Goal: Information Seeking & Learning: Learn about a topic

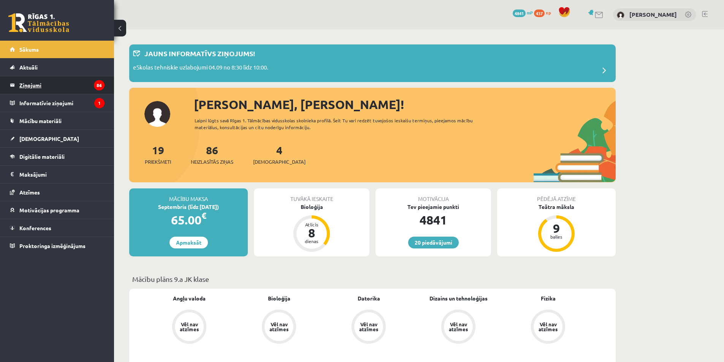
click at [43, 84] on legend "Ziņojumi 86" at bounding box center [61, 84] width 85 height 17
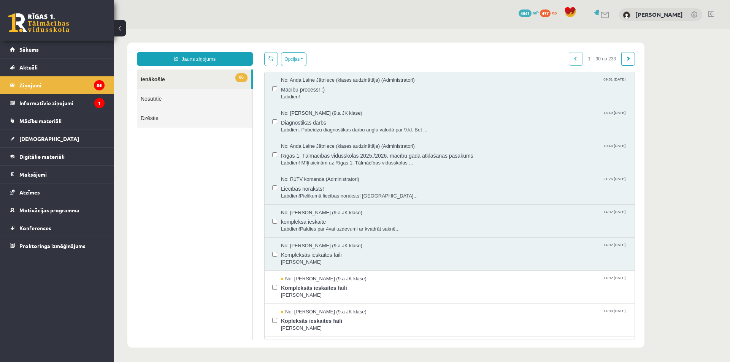
click at [339, 106] on div "No: Artjoms Keržajevs (9.a JK klase) 13:49 03/09/2025 Diagnostikas darbs Labdie…" at bounding box center [450, 121] width 370 height 33
click at [349, 94] on span "Labdien!" at bounding box center [454, 96] width 346 height 7
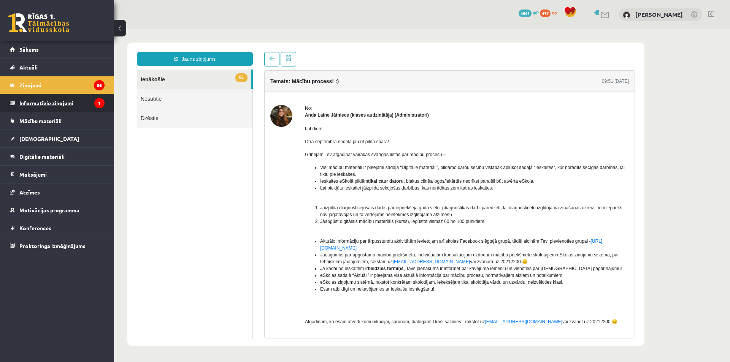
click at [36, 106] on legend "Informatīvie ziņojumi 1" at bounding box center [61, 102] width 85 height 17
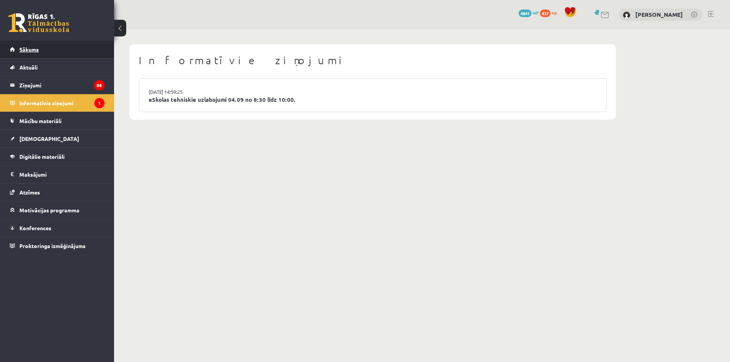
click at [38, 41] on link "Sākums" at bounding box center [57, 49] width 95 height 17
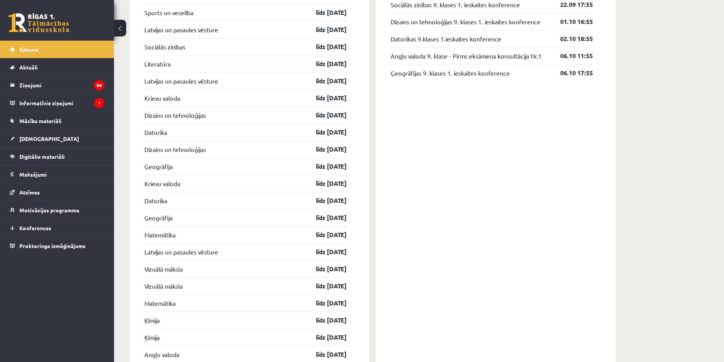
scroll to position [988, 0]
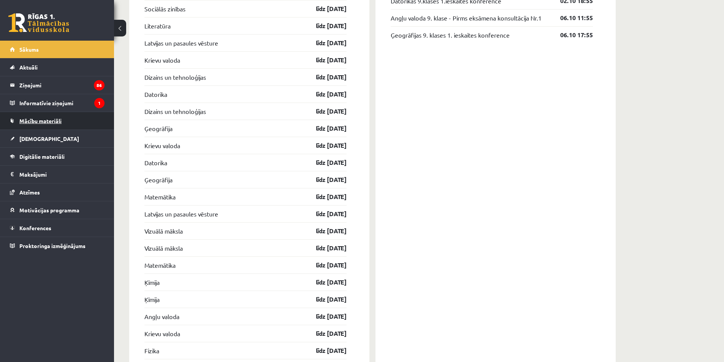
click at [59, 118] on span "Mācību materiāli" at bounding box center [40, 120] width 42 height 7
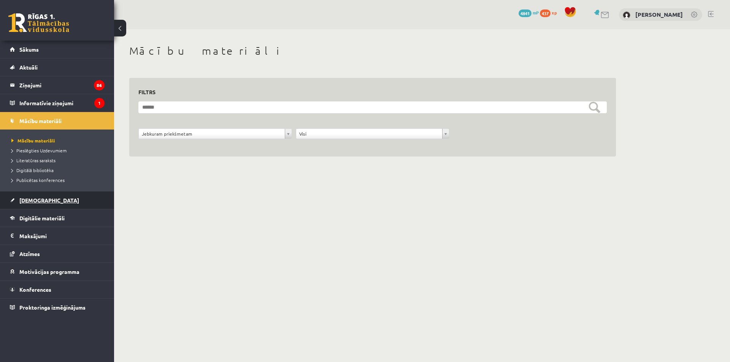
click at [32, 202] on span "[DEMOGRAPHIC_DATA]" at bounding box center [49, 200] width 60 height 7
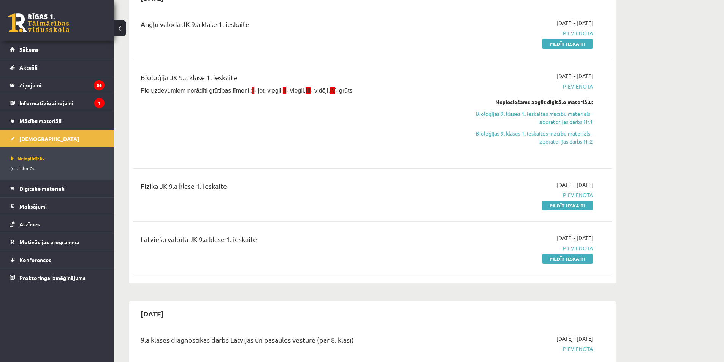
scroll to position [76, 0]
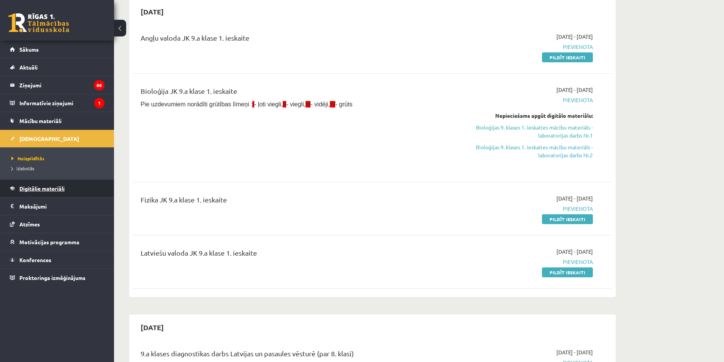
click at [58, 188] on span "Digitālie materiāli" at bounding box center [41, 188] width 45 height 7
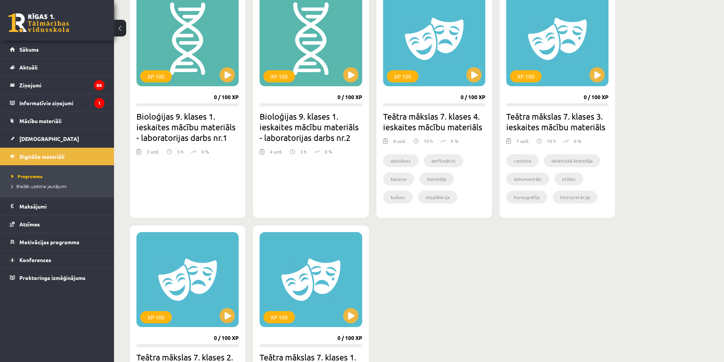
scroll to position [152, 0]
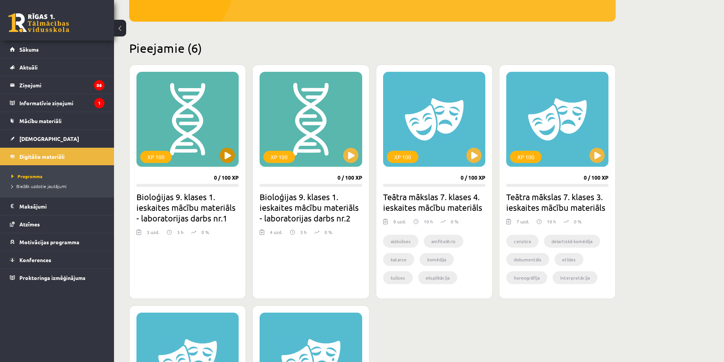
click at [195, 161] on div "XP 100" at bounding box center [187, 119] width 102 height 95
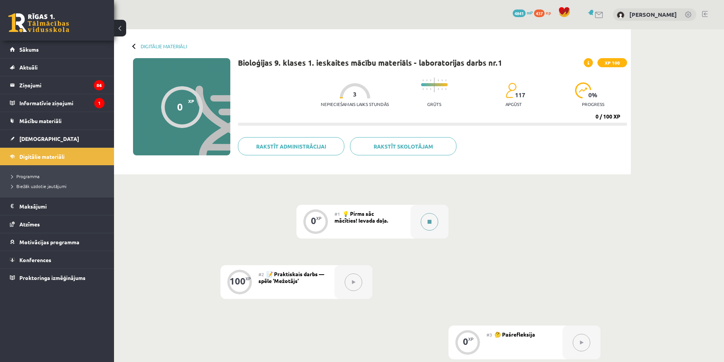
click at [425, 219] on button at bounding box center [429, 221] width 17 height 17
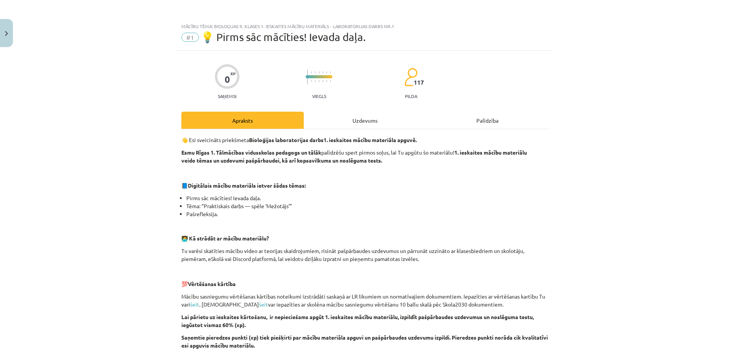
click at [374, 119] on div "Uzdevums" at bounding box center [365, 120] width 122 height 17
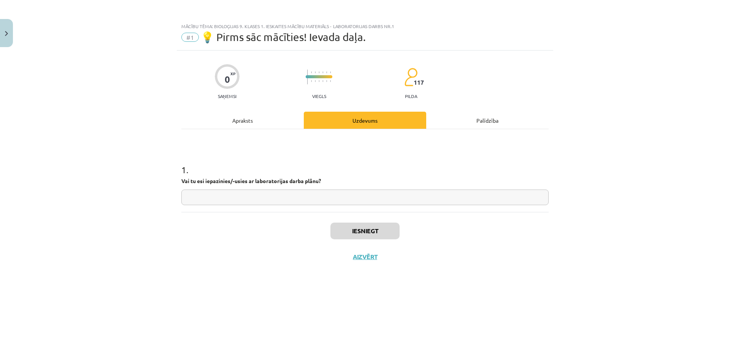
click at [257, 125] on div "Apraksts" at bounding box center [242, 120] width 122 height 17
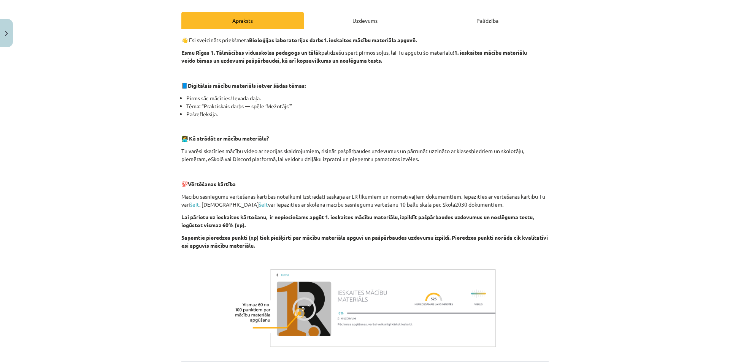
scroll to position [176, 0]
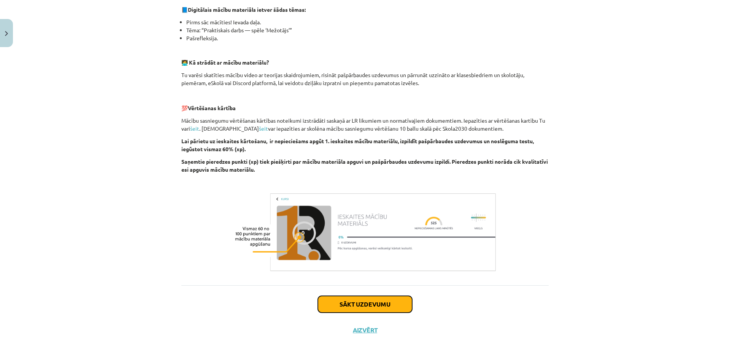
click at [382, 306] on button "Sākt uzdevumu" at bounding box center [365, 304] width 94 height 17
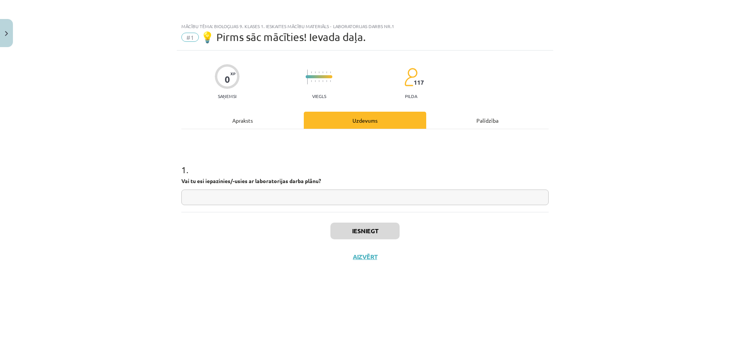
click at [361, 209] on div "1 . Vai tu esi iepazinies/-usies ar laboratorijas darba plānu?" at bounding box center [364, 170] width 367 height 83
click at [365, 193] on input "text" at bounding box center [364, 198] width 367 height 16
type input "*********"
click at [369, 236] on button "Iesniegt" at bounding box center [364, 231] width 69 height 17
click at [388, 264] on button "Nākamā nodarbība" at bounding box center [365, 261] width 74 height 17
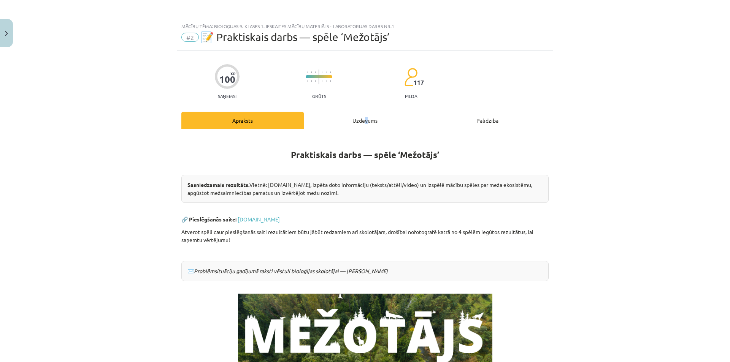
click at [363, 125] on div "Uzdevums" at bounding box center [365, 120] width 122 height 17
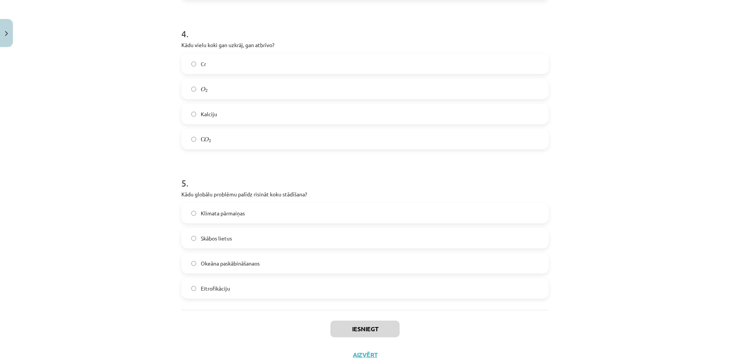
scroll to position [583, 0]
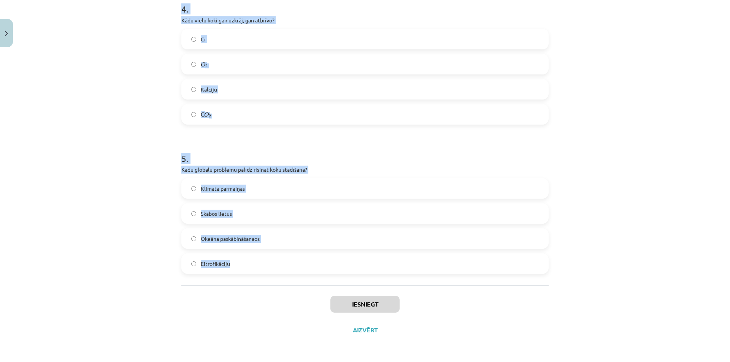
drag, startPoint x: 179, startPoint y: 149, endPoint x: 254, endPoint y: 262, distance: 135.4
copy form "1 . Latvijas teritorijā pēdējo 100 gadu laikā mežu platība ir: Nemainīga Samazi…"
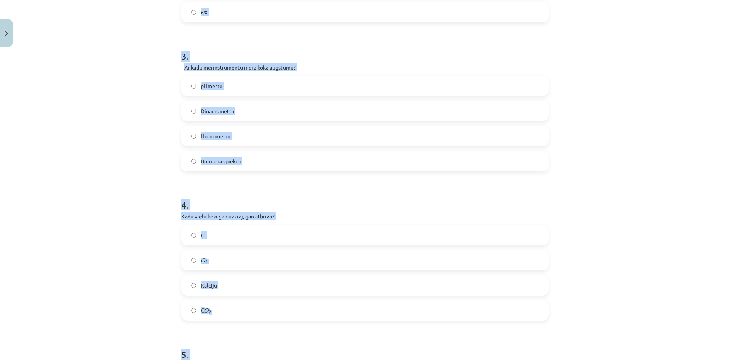
scroll to position [317, 0]
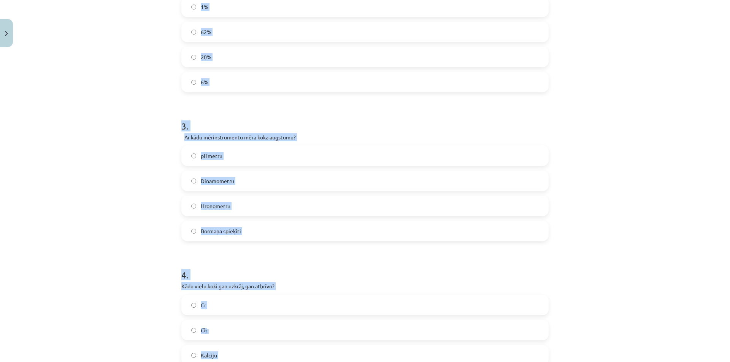
click at [120, 126] on div "Mācību tēma: Bioloģijas 9. klases 1. ieskaites mācību materiāls - laboratorijas…" at bounding box center [365, 181] width 730 height 362
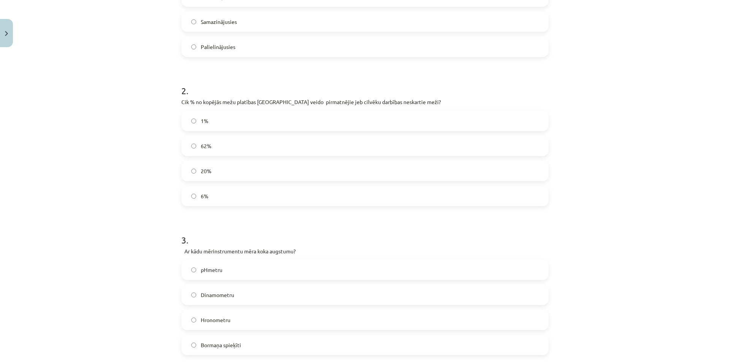
scroll to position [89, 0]
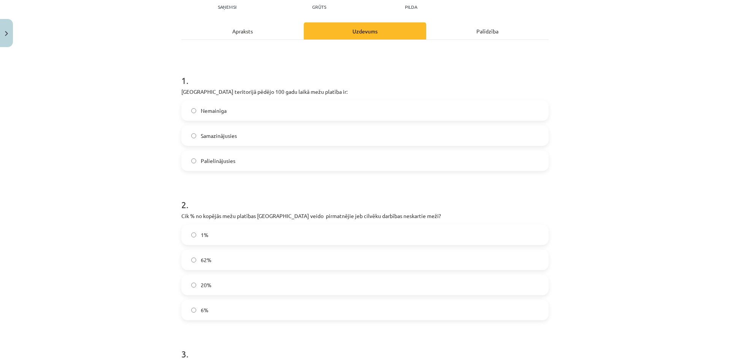
click at [192, 164] on label "Palielinājusies" at bounding box center [365, 160] width 366 height 19
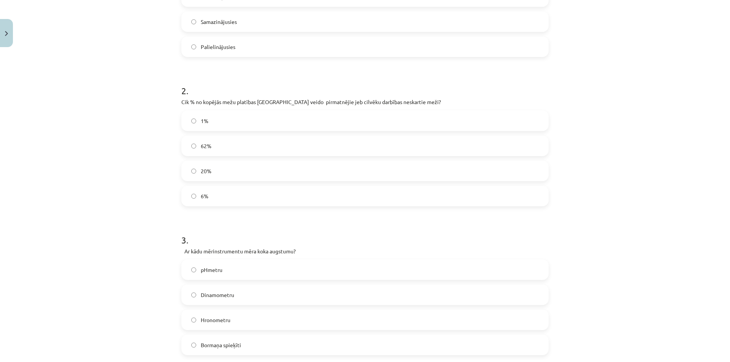
scroll to position [279, 0]
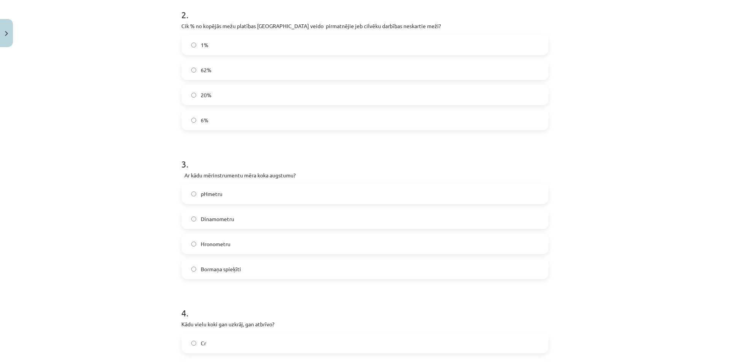
click at [232, 272] on span "Bormaņa spieķīti" at bounding box center [221, 269] width 40 height 8
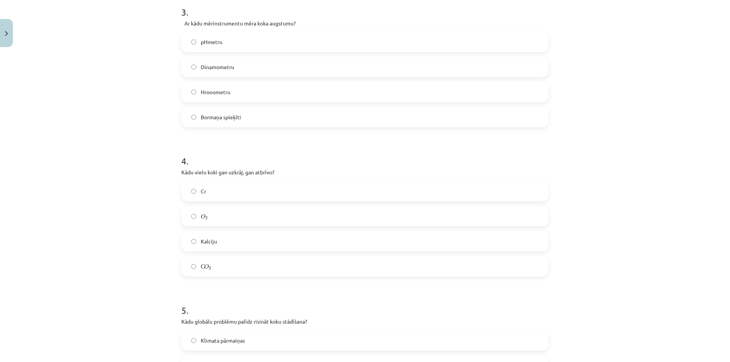
click at [223, 266] on label "С O 2 С O 2" at bounding box center [365, 266] width 366 height 19
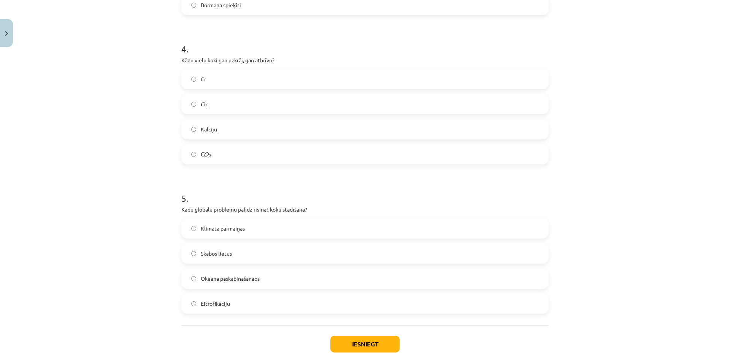
scroll to position [583, 0]
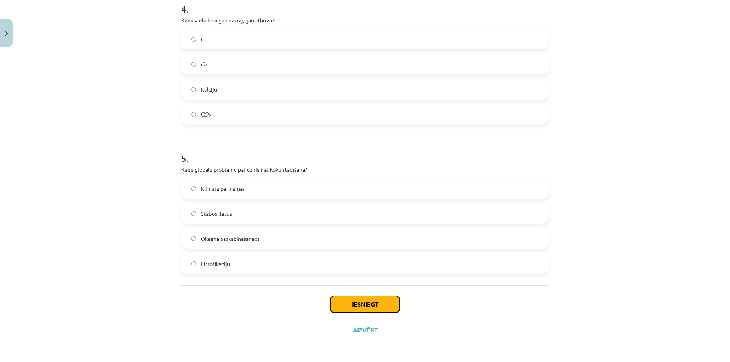
click at [355, 306] on button "Iesniegt" at bounding box center [364, 304] width 69 height 17
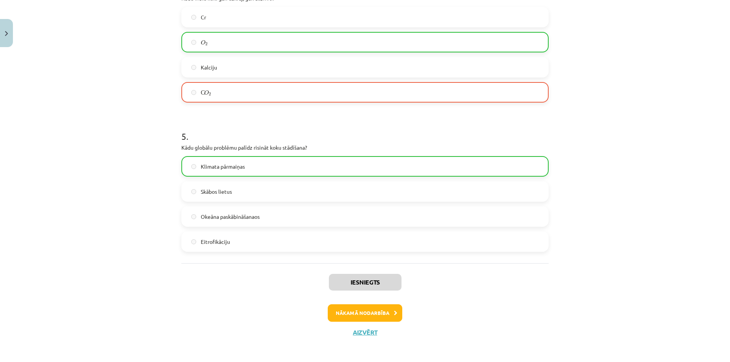
scroll to position [608, 0]
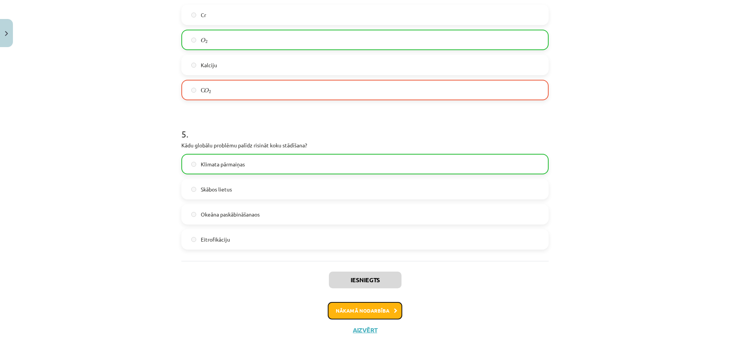
click at [393, 314] on button "Nākamā nodarbība" at bounding box center [365, 310] width 74 height 17
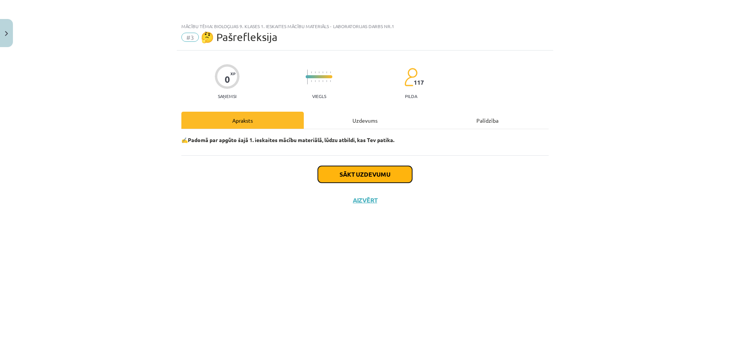
click at [374, 177] on button "Sākt uzdevumu" at bounding box center [365, 174] width 94 height 17
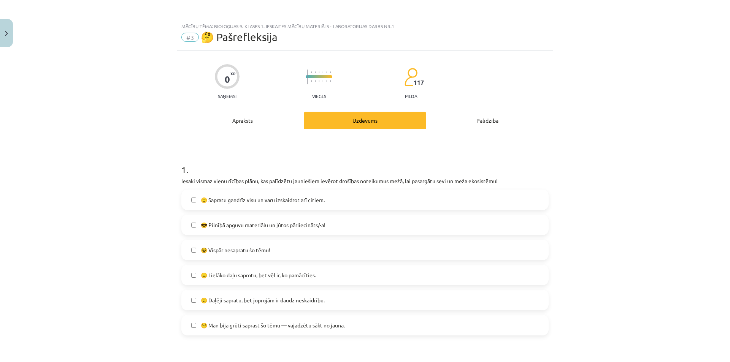
click at [290, 228] on span "😎 Pilnībā apguvu materiālu un jūtos pārliecināts/-a!" at bounding box center [263, 225] width 125 height 8
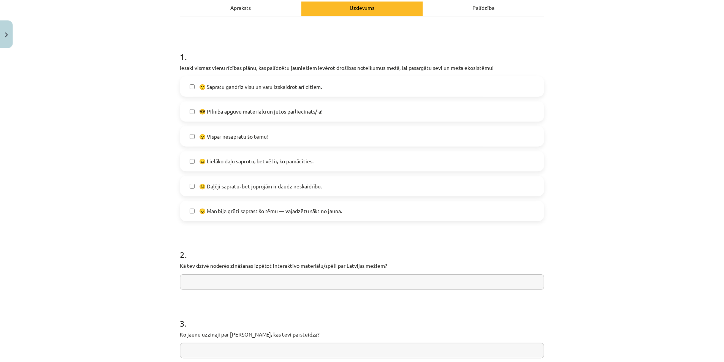
scroll to position [190, 0]
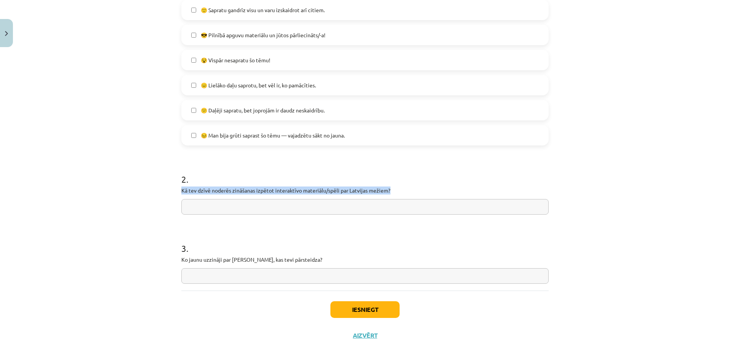
drag, startPoint x: 393, startPoint y: 187, endPoint x: 173, endPoint y: 190, distance: 219.7
click at [173, 190] on div "Mācību tēma: Bioloģijas 9. klases 1. ieskaites mācību materiāls - laboratorijas…" at bounding box center [365, 181] width 730 height 362
copy p "Kā tev dzīvē noderēs zināšanas izpētot interaktīvo materiālu/spēli par Latvijas…"
click at [232, 198] on div "2 . Kā tev dzīvē noderēs zināšanas izpētot interaktīvo materiālu/spēli par Latv…" at bounding box center [364, 188] width 367 height 54
click at [235, 204] on input "text" at bounding box center [364, 207] width 367 height 16
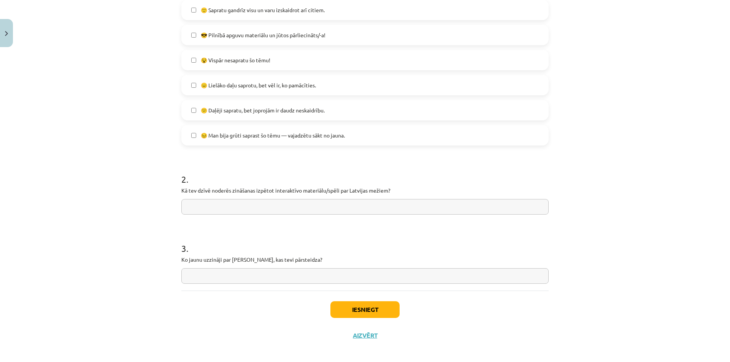
paste input "**********"
type input "**********"
drag, startPoint x: 301, startPoint y: 257, endPoint x: 152, endPoint y: 260, distance: 149.4
click at [152, 260] on div "**********" at bounding box center [365, 181] width 730 height 362
copy p "Ko jaunu uzzināji par mežiem, kas tevi pārsteidza?"
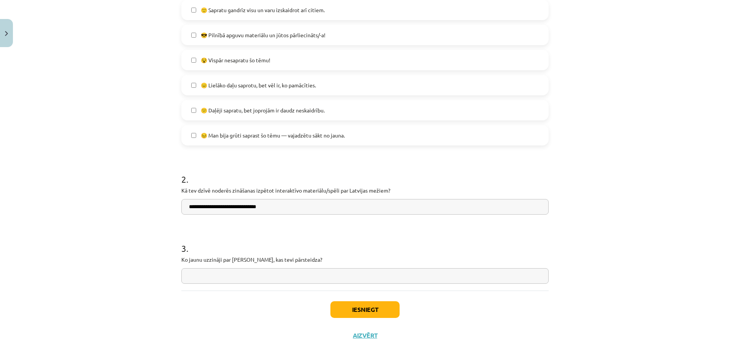
click at [207, 283] on input "text" at bounding box center [364, 276] width 367 height 16
paste input "**********"
type input "**********"
click at [364, 313] on button "Iesniegt" at bounding box center [364, 309] width 69 height 17
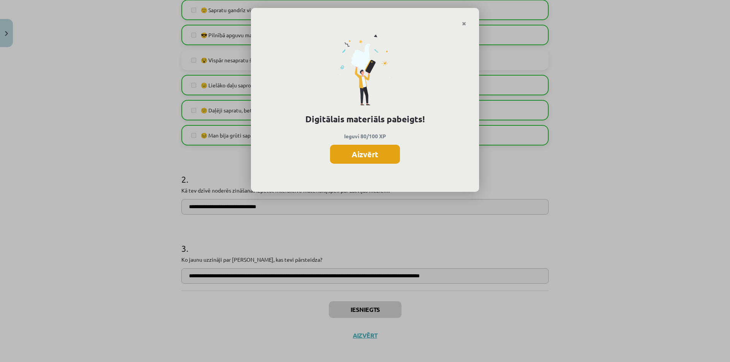
click at [360, 158] on button "Aizvērt" at bounding box center [365, 154] width 70 height 19
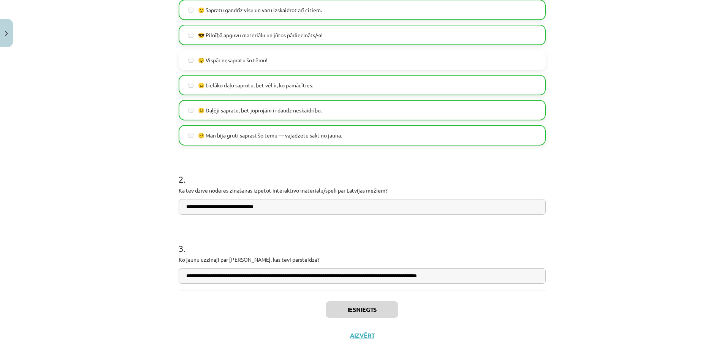
scroll to position [195, 0]
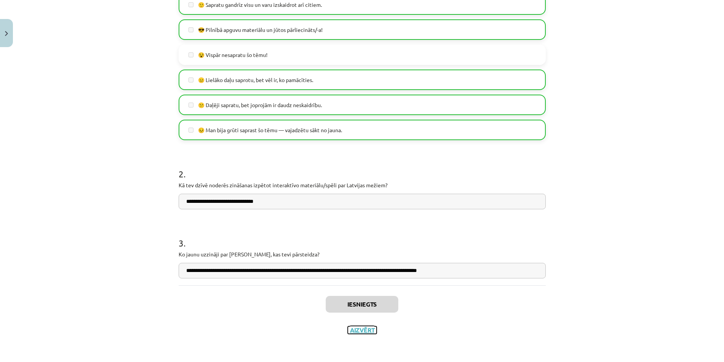
click at [350, 330] on button "Aizvērt" at bounding box center [362, 330] width 29 height 8
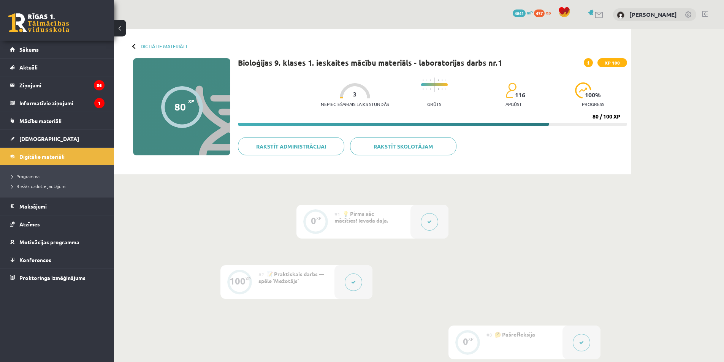
scroll to position [114, 0]
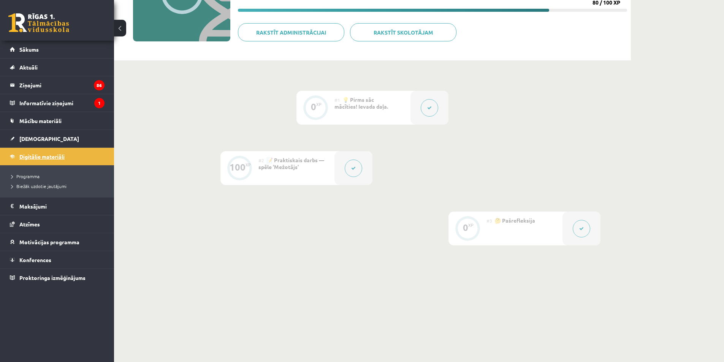
click at [30, 161] on link "Digitālie materiāli" at bounding box center [57, 156] width 95 height 17
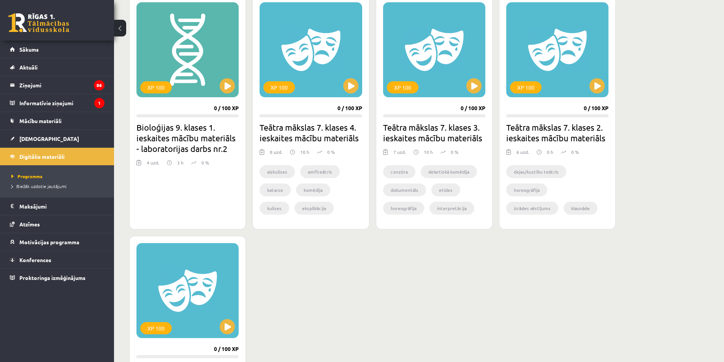
scroll to position [152, 0]
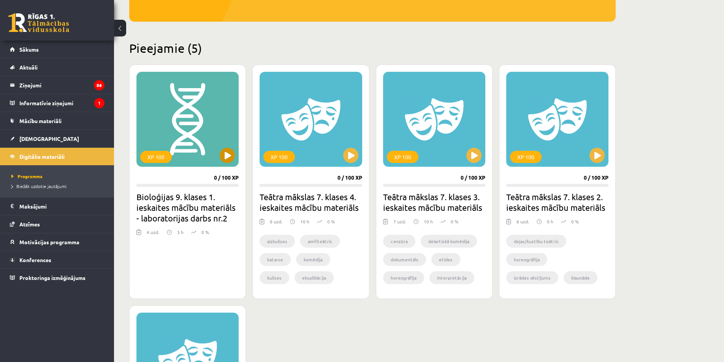
click at [201, 138] on div "XP 100" at bounding box center [187, 119] width 102 height 95
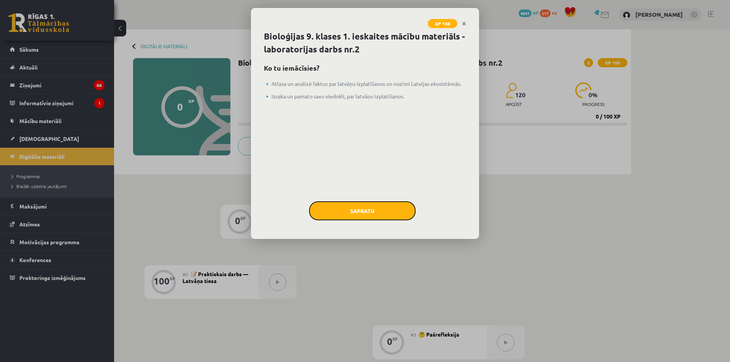
click at [385, 219] on button "Sapratu" at bounding box center [362, 210] width 106 height 19
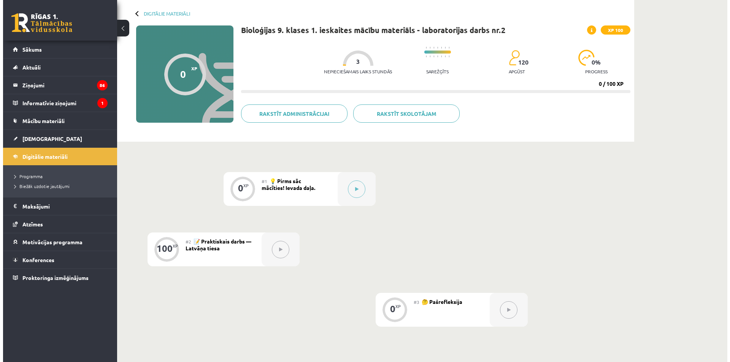
scroll to position [76, 0]
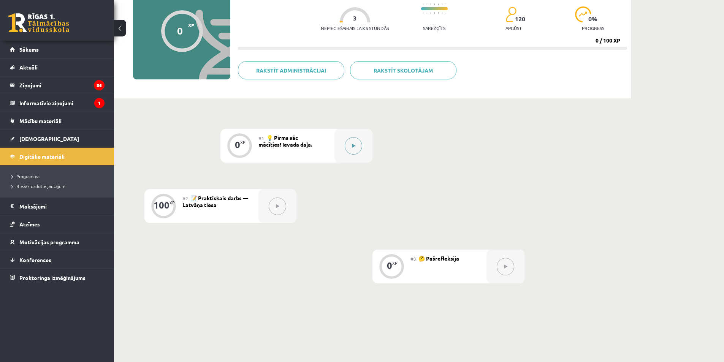
click at [361, 146] on button at bounding box center [353, 145] width 17 height 17
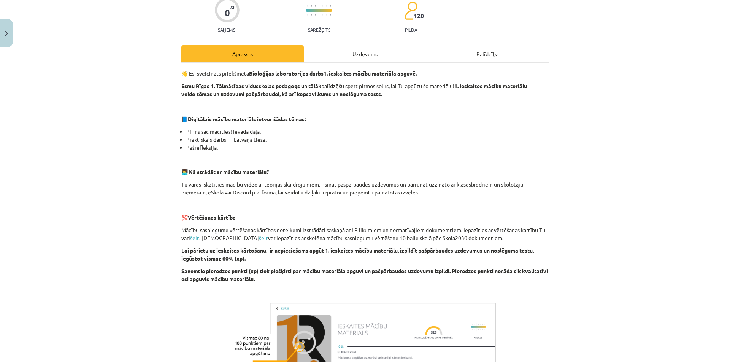
scroll to position [176, 0]
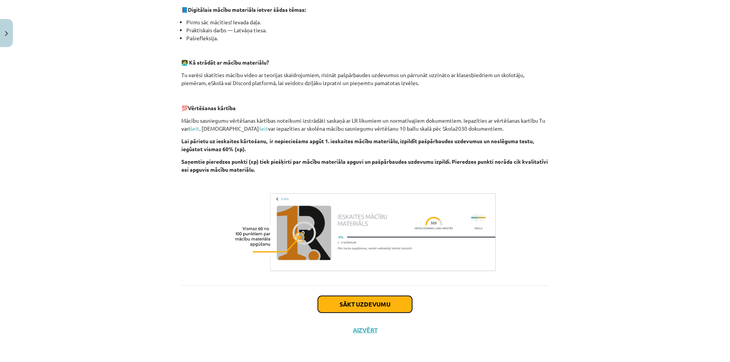
click at [361, 303] on button "Sākt uzdevumu" at bounding box center [365, 304] width 94 height 17
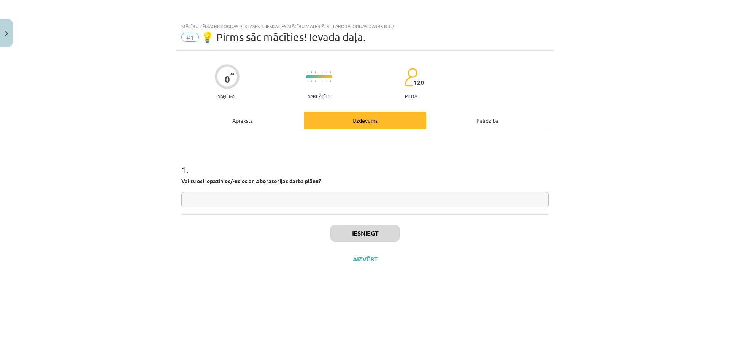
click at [309, 202] on input "text" at bounding box center [364, 200] width 367 height 16
type input "*********"
click at [365, 224] on div "Iesniegt Aizvērt" at bounding box center [364, 240] width 367 height 53
click at [371, 236] on button "Iesniegt" at bounding box center [364, 233] width 69 height 17
click at [364, 259] on button "Nākamā nodarbība" at bounding box center [365, 263] width 74 height 17
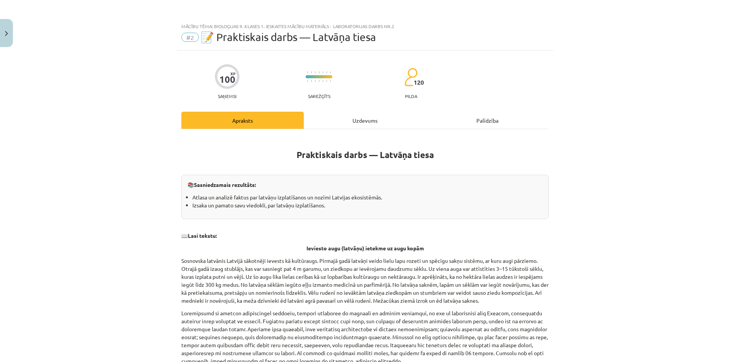
click at [346, 120] on div "Uzdevums" at bounding box center [365, 120] width 122 height 17
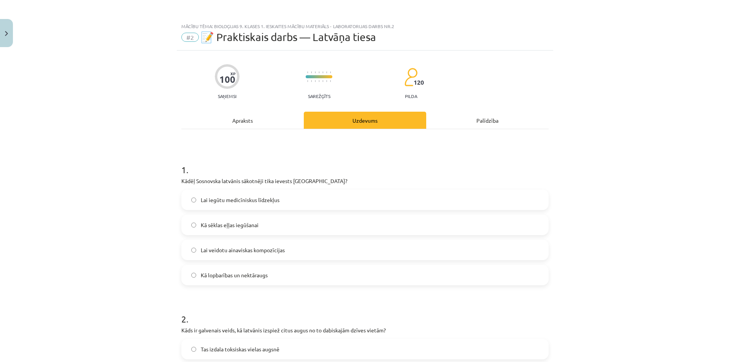
scroll to position [19, 0]
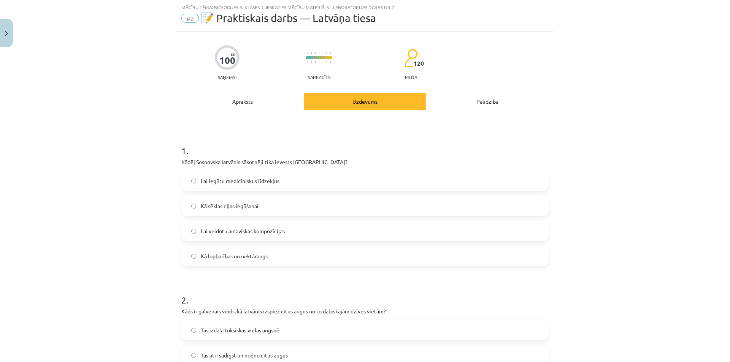
click at [237, 97] on div "Apraksts" at bounding box center [242, 101] width 122 height 17
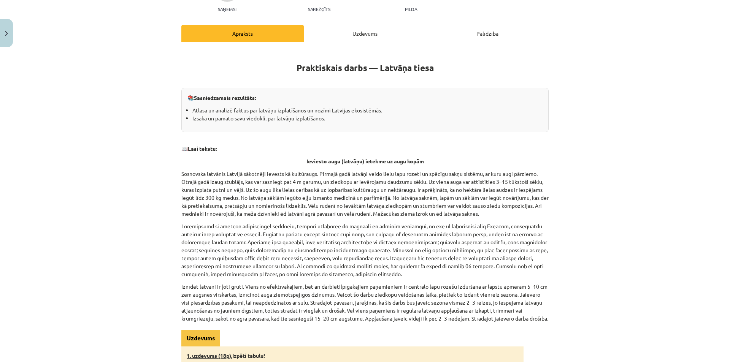
scroll to position [95, 0]
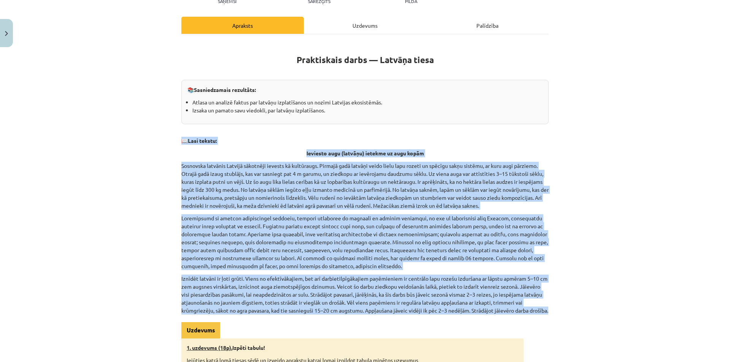
drag, startPoint x: 299, startPoint y: 321, endPoint x: 169, endPoint y: 139, distance: 223.7
click at [169, 139] on div "Mācību tēma: Bioloģijas 9. klases 1. ieskaites mācību materiāls - laboratorijas…" at bounding box center [365, 181] width 730 height 362
copy div "📖 Lasi tekstu: Ieviesto augu (latvāņu) ietekme uz augu kopām Sosnovska latvānis…"
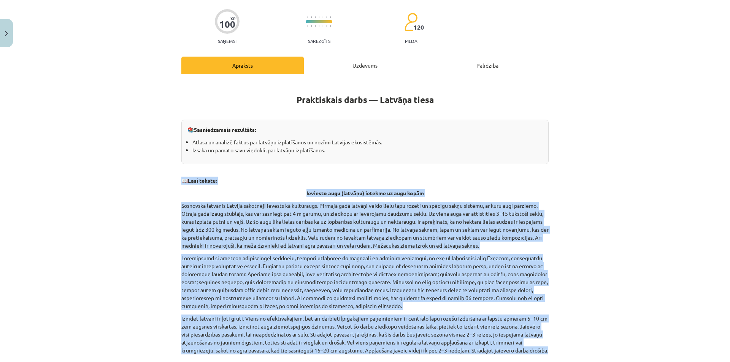
scroll to position [19, 0]
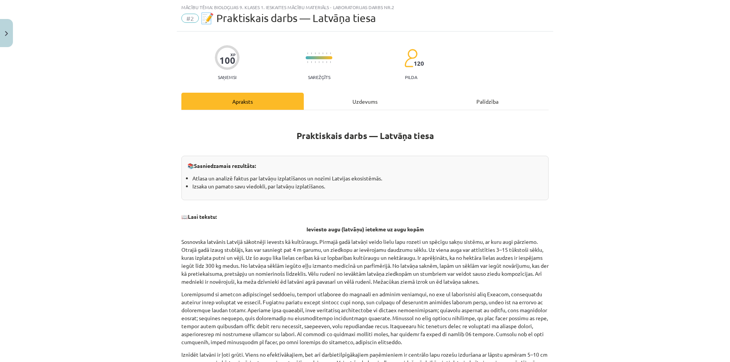
click at [369, 100] on div "Uzdevums" at bounding box center [365, 101] width 122 height 17
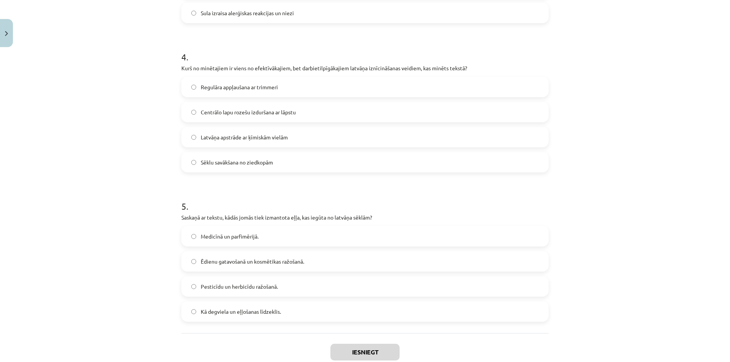
scroll to position [609, 0]
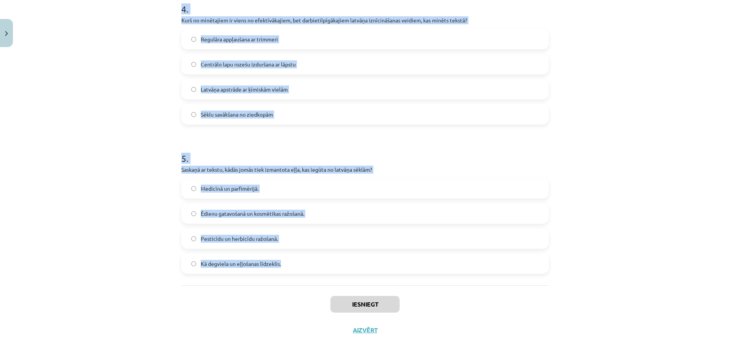
drag, startPoint x: 174, startPoint y: 160, endPoint x: 279, endPoint y: 261, distance: 145.9
copy form "Kādēļ Sosnovska latvānis sākotnēji tika ievests Latvijā? Lai iegūtu medicīnisku…"
click at [196, 192] on label "Medicīnā un parfimērijā." at bounding box center [365, 188] width 366 height 19
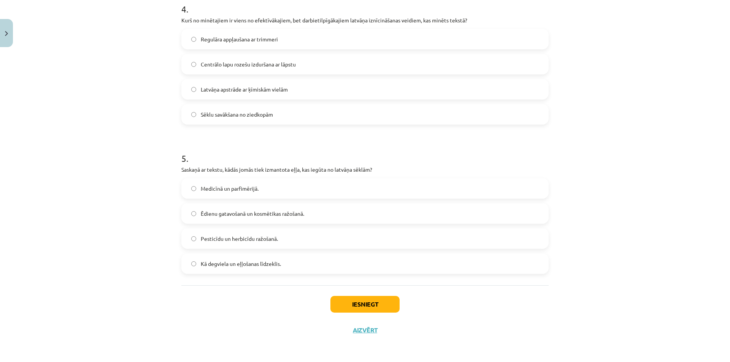
click at [254, 60] on label "Centrālo lapu rozešu izduršana ar lāpstu" at bounding box center [365, 64] width 366 height 19
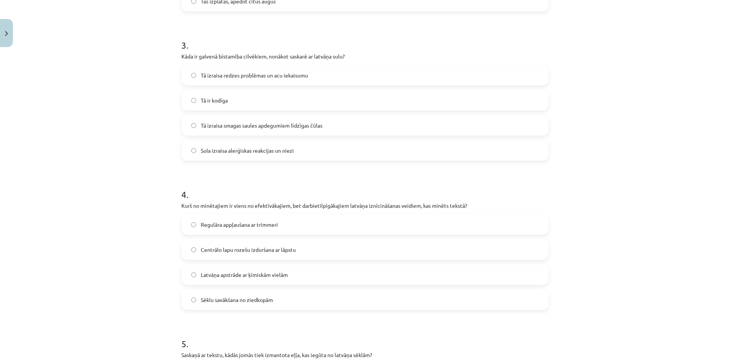
scroll to position [343, 0]
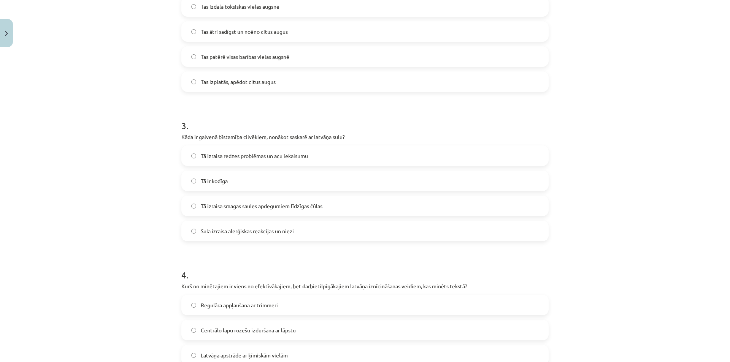
click at [256, 209] on span "Tā izraisa smagas saules apdegumiem līdzīgas čūlas" at bounding box center [262, 206] width 122 height 8
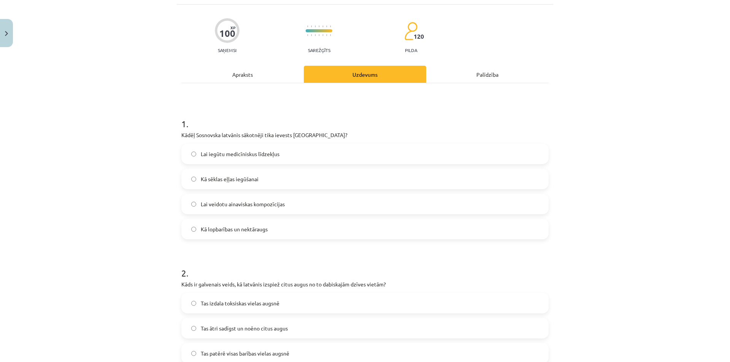
scroll to position [115, 0]
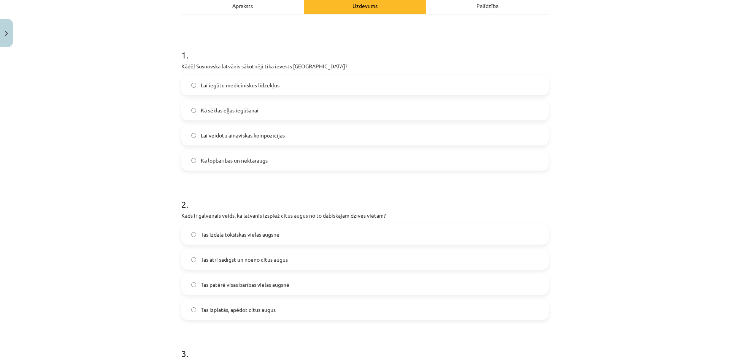
click at [300, 257] on label "Tas ātri sadīgst un noēno citus augus" at bounding box center [365, 259] width 366 height 19
drag, startPoint x: 268, startPoint y: 166, endPoint x: 273, endPoint y: 169, distance: 5.5
click at [269, 167] on label "Kā lopbarības un nektāraugs" at bounding box center [365, 160] width 366 height 19
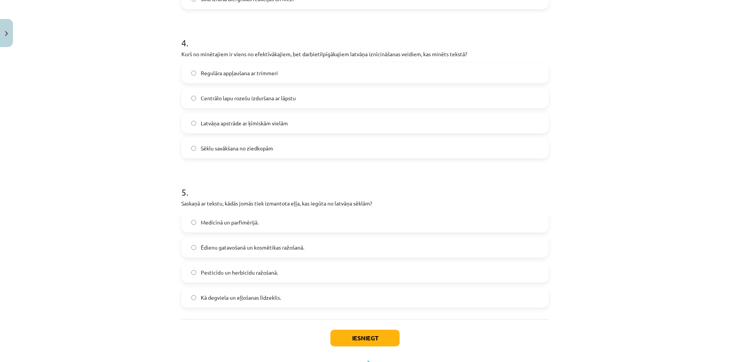
scroll to position [609, 0]
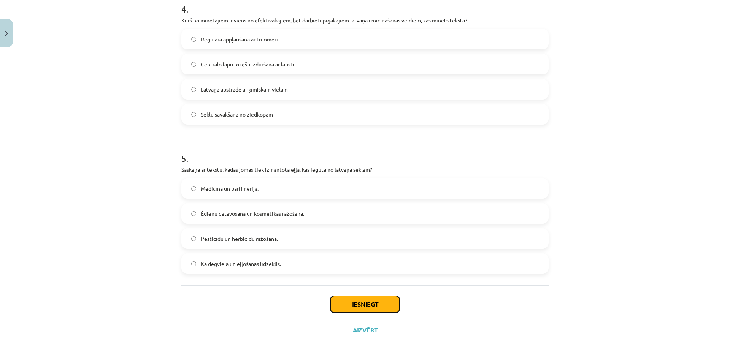
click at [360, 303] on button "Iesniegt" at bounding box center [364, 304] width 69 height 17
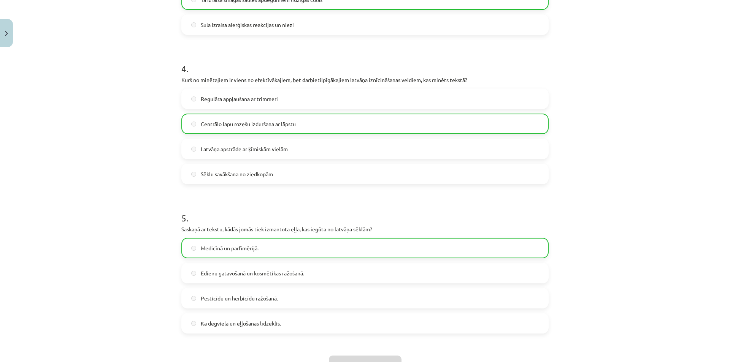
scroll to position [633, 0]
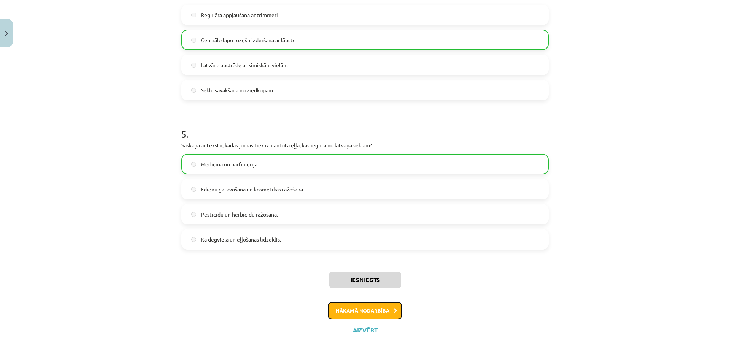
click at [367, 307] on button "Nākamā nodarbība" at bounding box center [365, 310] width 74 height 17
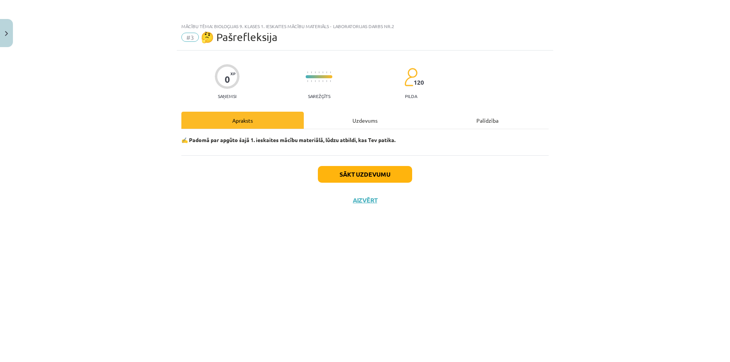
scroll to position [0, 0]
click at [373, 174] on button "Sākt uzdevumu" at bounding box center [365, 174] width 94 height 17
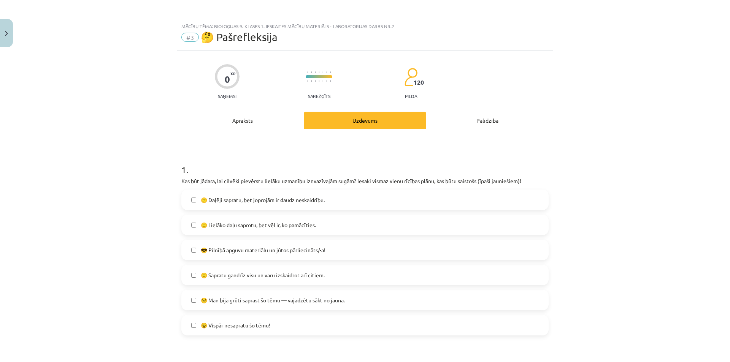
click at [297, 243] on label "😎 Pilnībā apguvu materiālu un jūtos pārliecināts/-a!" at bounding box center [365, 250] width 366 height 19
click at [271, 251] on span "😎 Pilnībā apguvu materiālu un jūtos pārliecināts/-a!" at bounding box center [263, 250] width 125 height 8
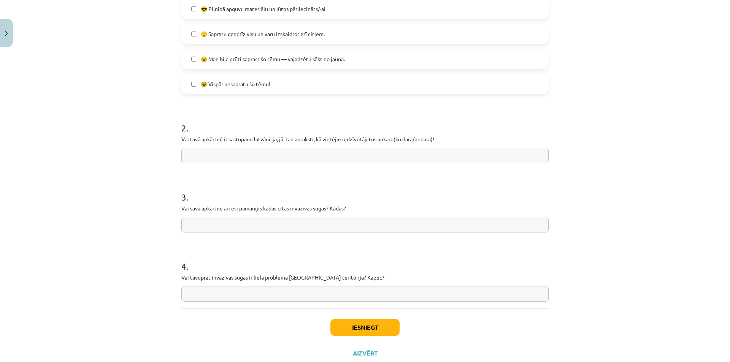
scroll to position [265, 0]
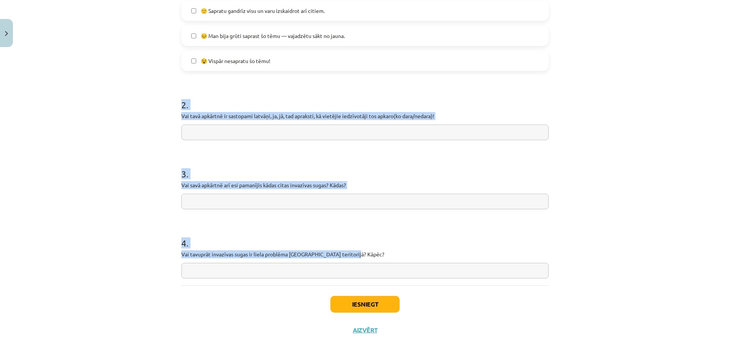
drag, startPoint x: 365, startPoint y: 255, endPoint x: 168, endPoint y: 108, distance: 245.2
click at [168, 108] on div "Mācību tēma: Bioloģijas 9. klases 1. ieskaites mācību materiāls - laboratorijas…" at bounding box center [365, 181] width 730 height 362
copy form "2 . Vai tavā apkārtnē ir sastopami latvāņi, ja, jā, tad apraksti, kā vietējie i…"
click at [213, 131] on input "text" at bounding box center [364, 133] width 367 height 16
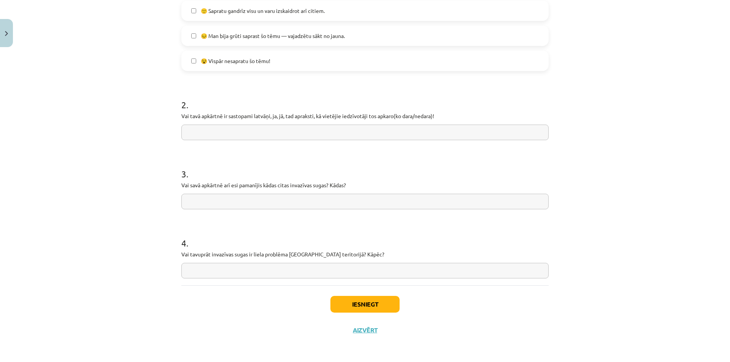
paste input "**********"
type input "**********"
click at [282, 200] on input "text" at bounding box center [364, 202] width 367 height 16
paste input "**********"
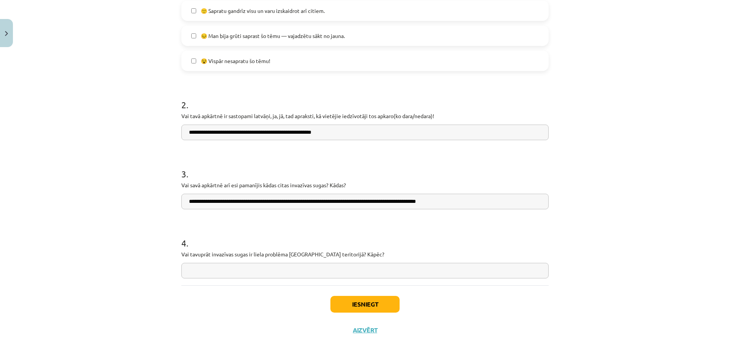
type input "**********"
click at [240, 271] on input "text" at bounding box center [364, 271] width 367 height 16
paste input "**********"
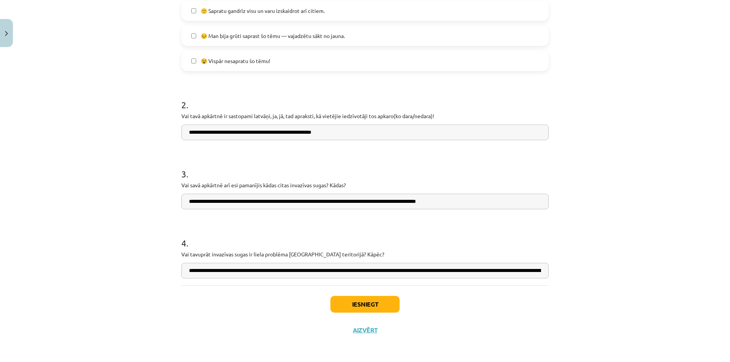
scroll to position [0, 112]
type input "**********"
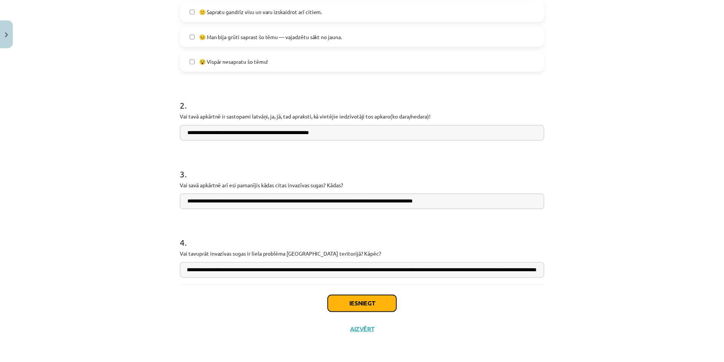
scroll to position [0, 0]
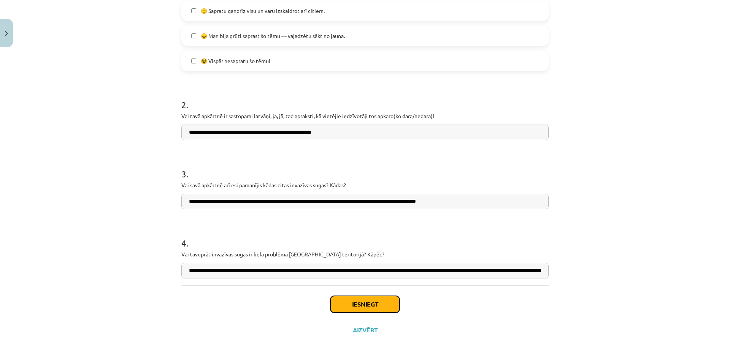
click at [352, 305] on button "Iesniegt" at bounding box center [364, 304] width 69 height 17
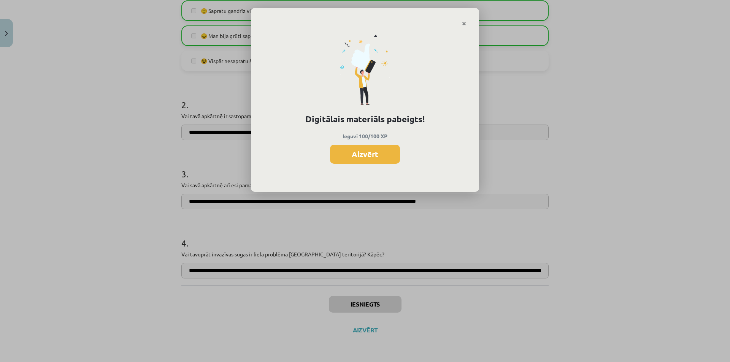
click at [366, 156] on button "Aizvērt" at bounding box center [365, 154] width 70 height 19
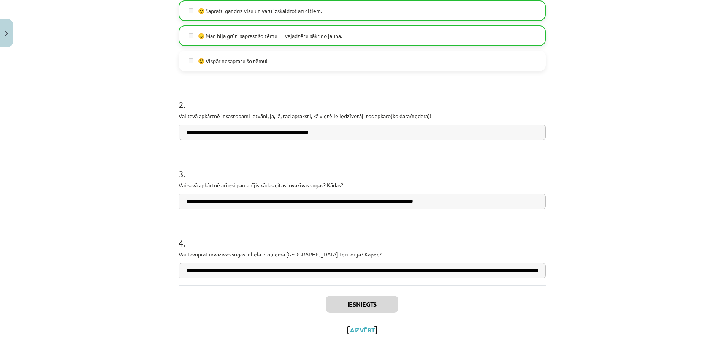
click at [357, 329] on button "Aizvērt" at bounding box center [362, 330] width 29 height 8
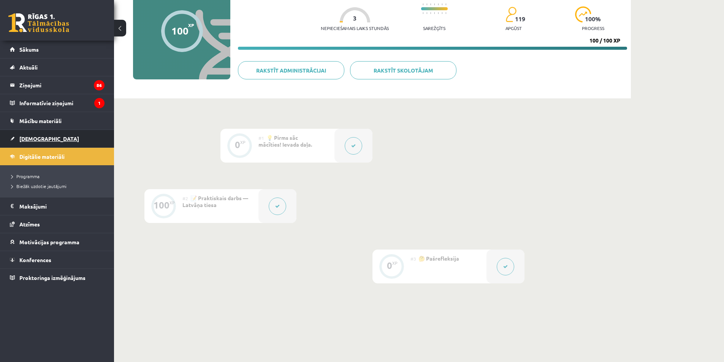
click at [29, 139] on span "[DEMOGRAPHIC_DATA]" at bounding box center [49, 138] width 60 height 7
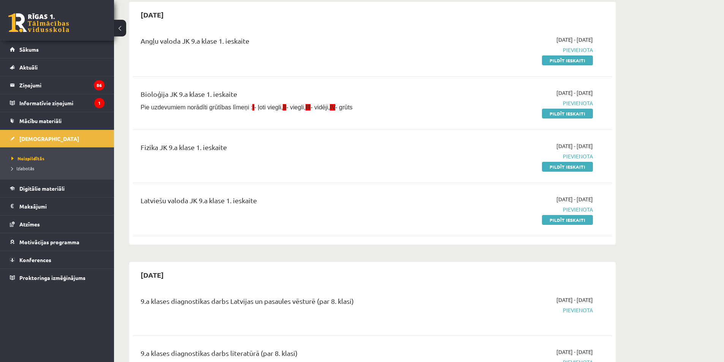
scroll to position [114, 0]
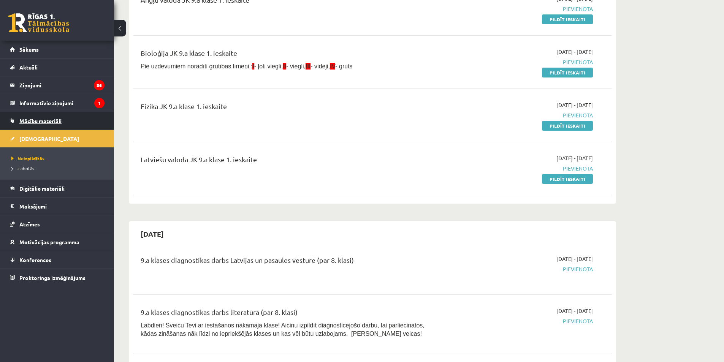
click at [54, 119] on span "Mācību materiāli" at bounding box center [40, 120] width 42 height 7
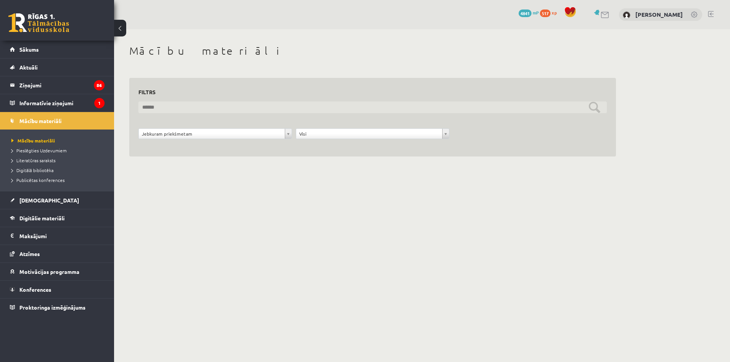
click at [265, 110] on input "text" at bounding box center [372, 107] width 468 height 12
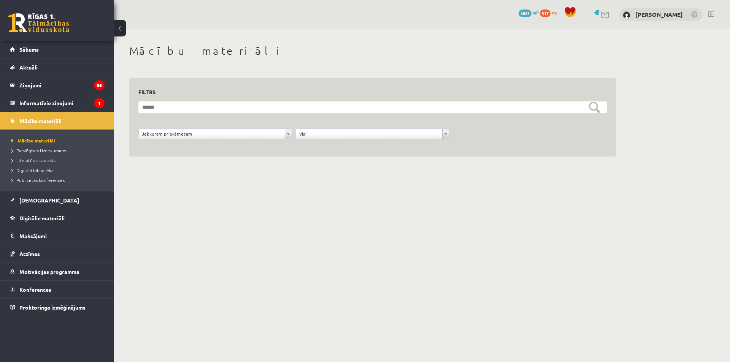
click at [231, 138] on div "Jebkuram priekšmetam" at bounding box center [215, 133] width 154 height 11
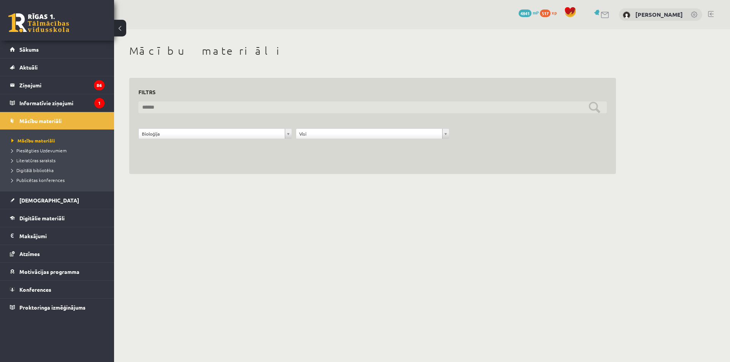
click at [595, 107] on input "text" at bounding box center [372, 107] width 468 height 12
click at [543, 106] on input "***" at bounding box center [372, 107] width 468 height 12
type input "***"
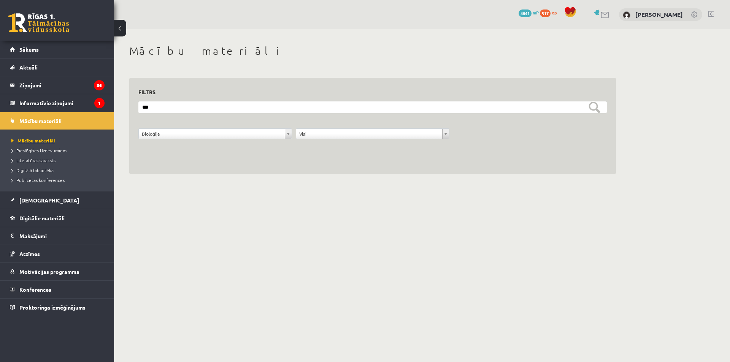
click at [33, 138] on span "Mācību materiāli" at bounding box center [33, 141] width 44 height 6
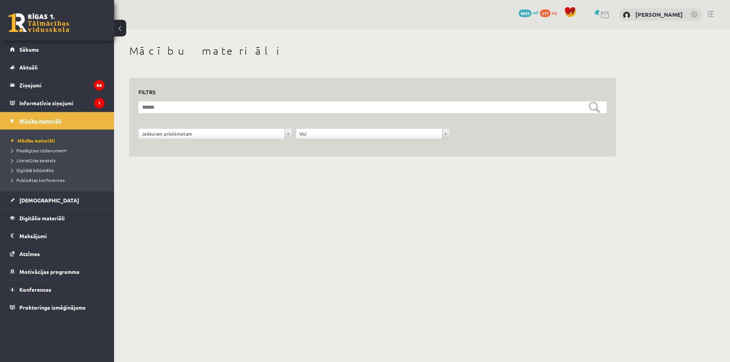
click at [44, 124] on span "Mācību materiāli" at bounding box center [40, 120] width 42 height 7
click at [43, 142] on span "Mācību materiāli" at bounding box center [33, 141] width 44 height 6
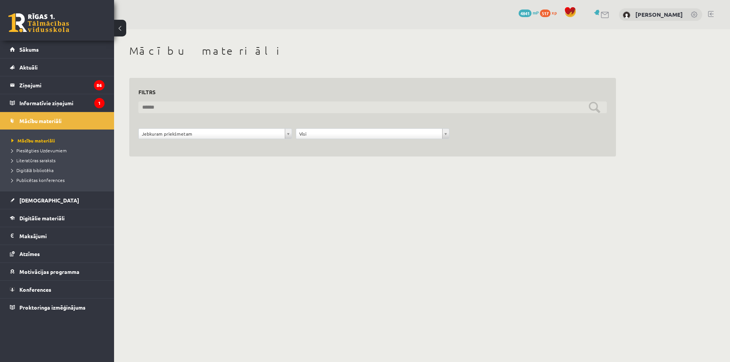
click at [197, 105] on input "text" at bounding box center [372, 107] width 468 height 12
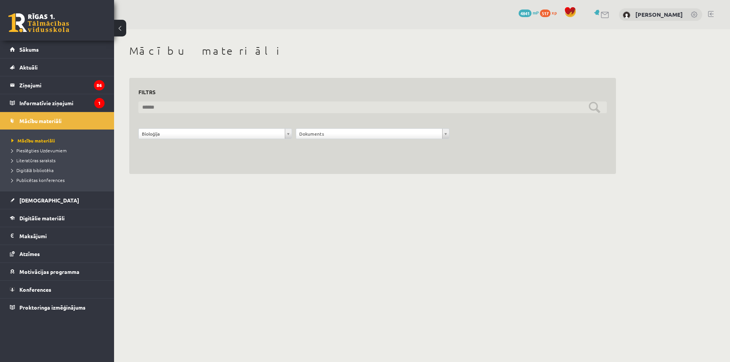
click at [598, 106] on input "text" at bounding box center [372, 107] width 468 height 12
click at [589, 106] on input "text" at bounding box center [372, 107] width 468 height 12
click at [162, 106] on input "text" at bounding box center [372, 107] width 468 height 12
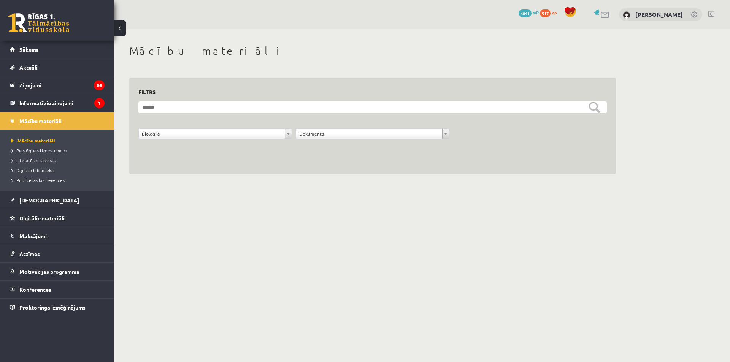
click at [46, 144] on li "Mācību materiāli" at bounding box center [58, 141] width 95 height 10
click at [46, 141] on span "Mācību materiāli" at bounding box center [33, 141] width 44 height 6
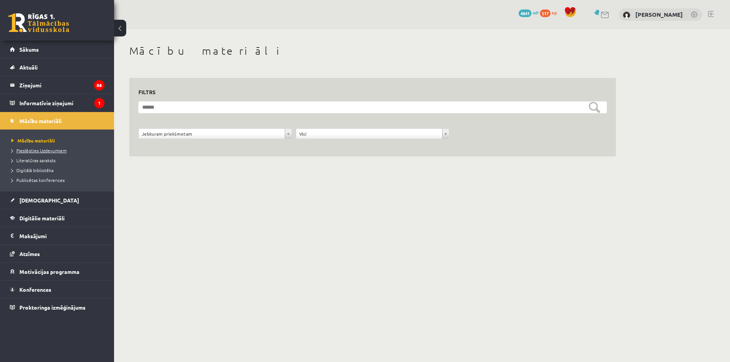
click at [56, 149] on span "Pieslēgties Uzdevumiem" at bounding box center [38, 150] width 55 height 6
click at [212, 100] on div "**********" at bounding box center [372, 117] width 468 height 61
click at [23, 140] on span "Mācību materiāli" at bounding box center [30, 141] width 39 height 6
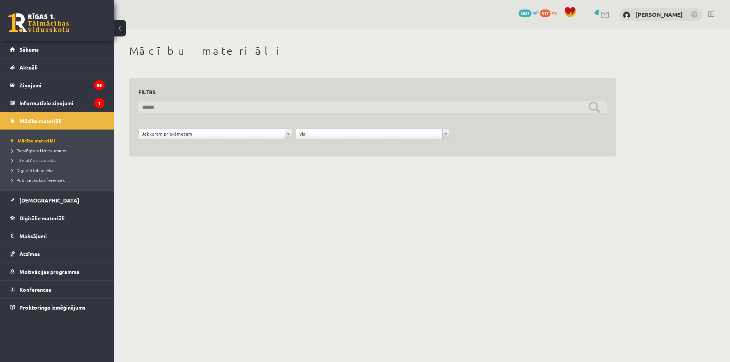
click at [196, 109] on input "text" at bounding box center [372, 107] width 468 height 12
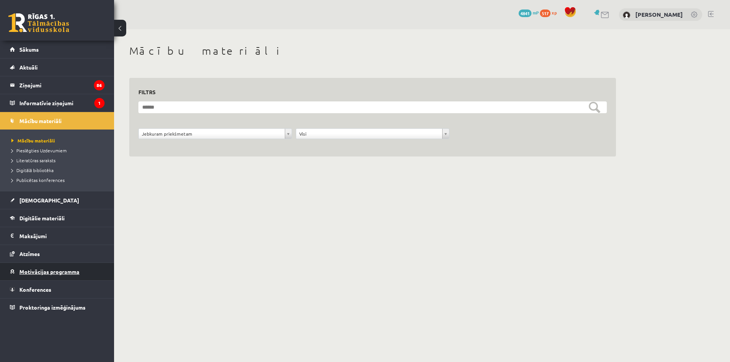
click at [78, 271] on span "Motivācijas programma" at bounding box center [49, 271] width 60 height 7
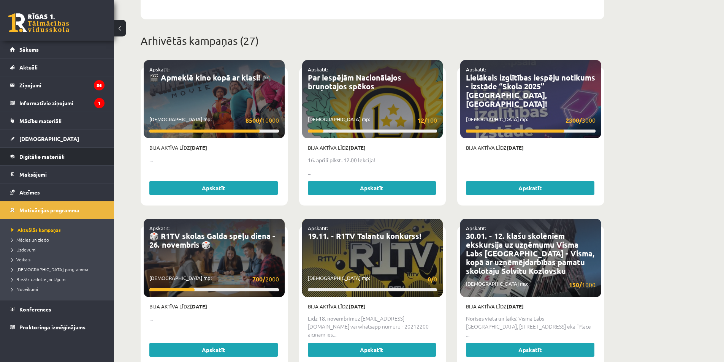
scroll to position [190, 0]
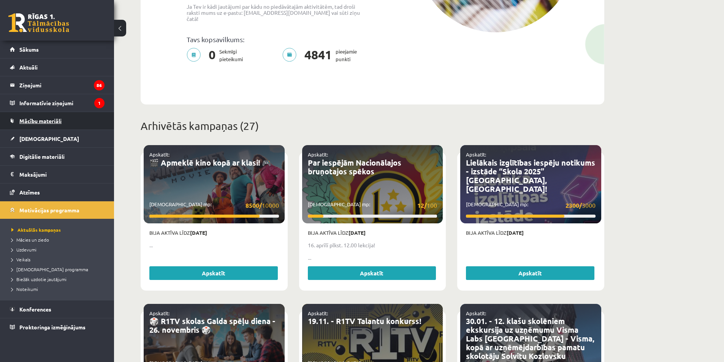
click at [53, 119] on span "Mācību materiāli" at bounding box center [40, 120] width 42 height 7
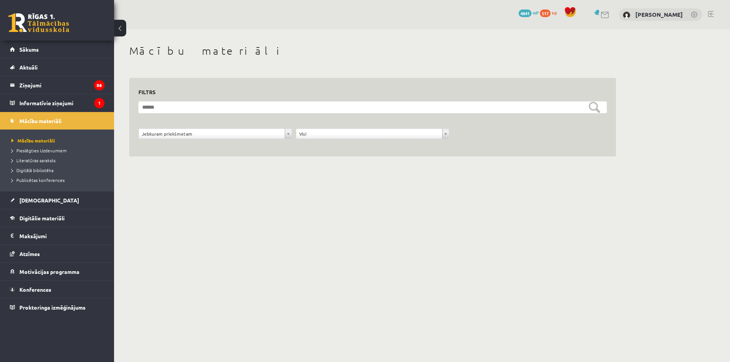
click at [8, 120] on li "Mācību materiāli Mācību materiāli Pieslēgties Uzdevumiem Literatūras saraksts D…" at bounding box center [57, 151] width 114 height 79
click at [40, 181] on span "Publicētas konferences" at bounding box center [37, 180] width 53 height 6
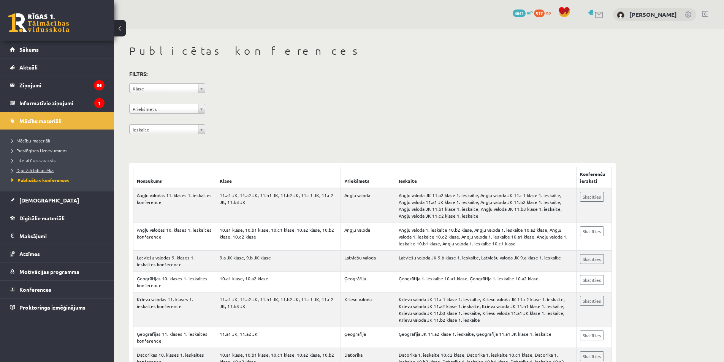
click at [34, 169] on span "Digitālā bibliotēka" at bounding box center [32, 170] width 42 height 6
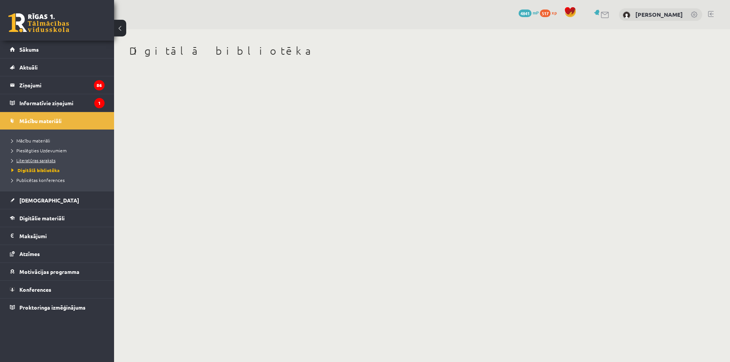
click at [47, 161] on span "Literatūras saraksts" at bounding box center [33, 160] width 44 height 6
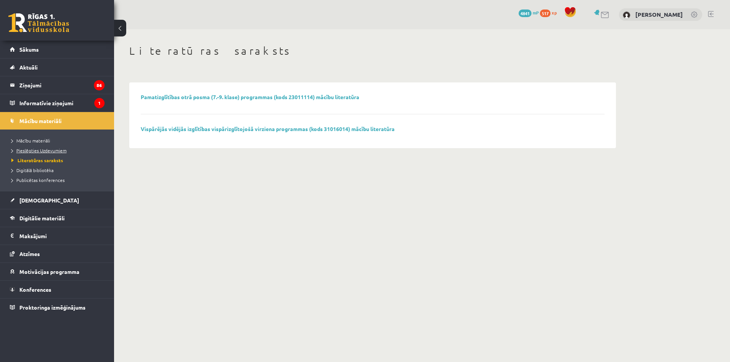
click at [52, 148] on span "Pieslēgties Uzdevumiem" at bounding box center [38, 150] width 55 height 6
click at [44, 143] on span "Mācību materiāli" at bounding box center [30, 141] width 39 height 6
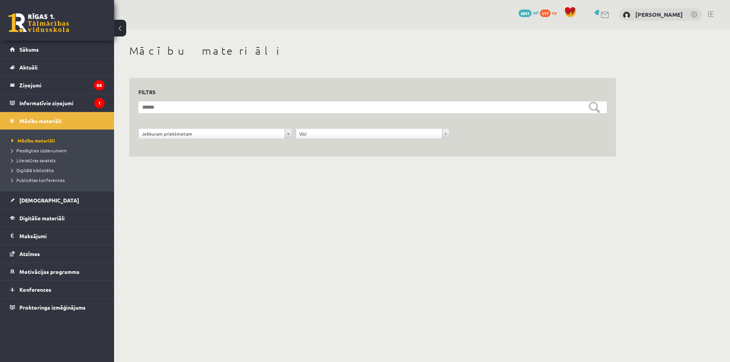
click at [241, 142] on div "**********" at bounding box center [214, 135] width 157 height 14
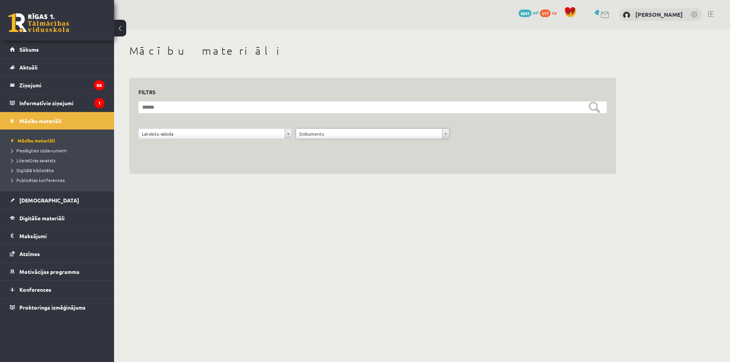
click at [279, 94] on h3 "Filtrs" at bounding box center [367, 92] width 459 height 10
click at [279, 96] on h3 "Filtrs" at bounding box center [367, 92] width 459 height 10
click at [672, 14] on link "[PERSON_NAME]" at bounding box center [659, 15] width 48 height 8
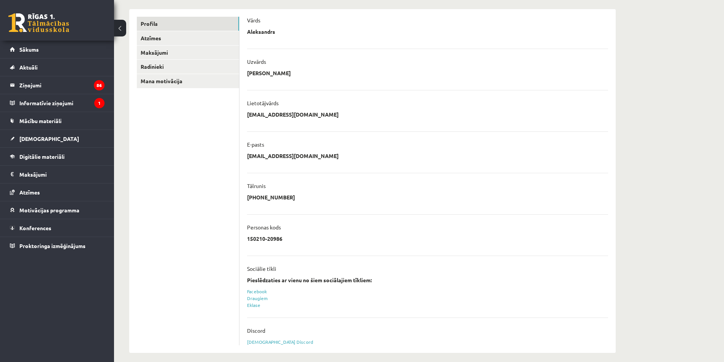
scroll to position [96, 0]
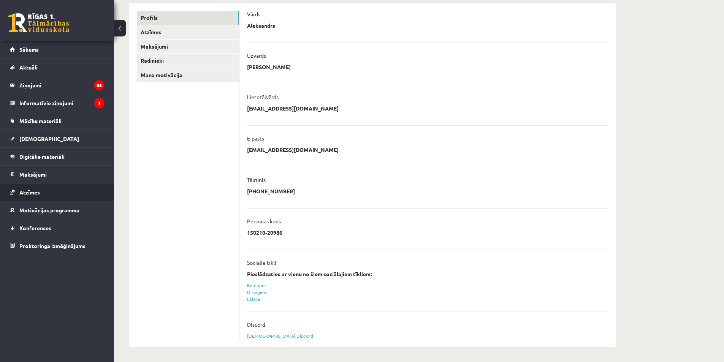
click at [30, 190] on span "Atzīmes" at bounding box center [29, 192] width 21 height 7
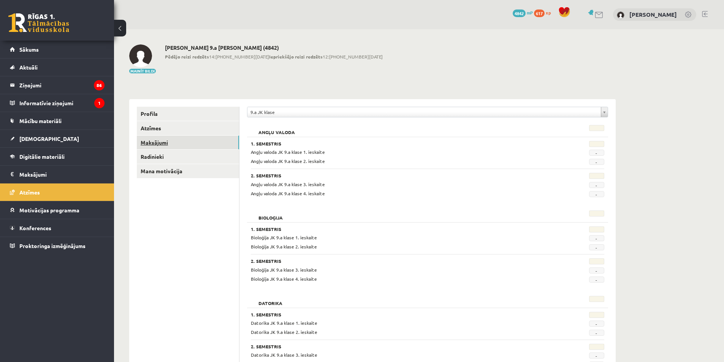
click at [177, 143] on link "Maksājumi" at bounding box center [188, 143] width 102 height 14
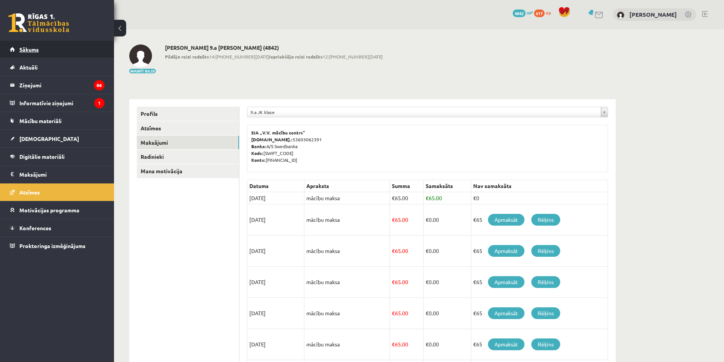
click at [33, 49] on span "Sākums" at bounding box center [28, 49] width 19 height 7
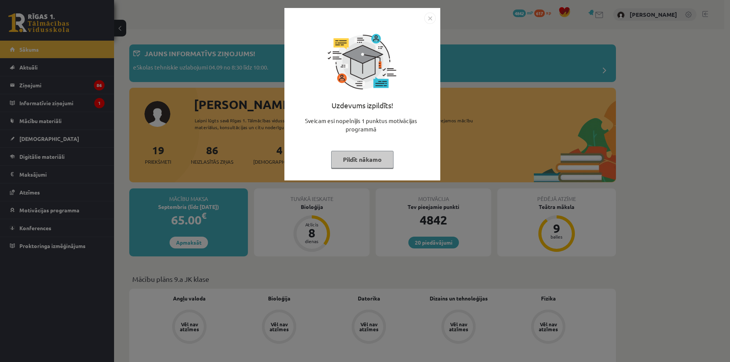
click at [382, 164] on button "Pildīt nākamo" at bounding box center [362, 159] width 62 height 17
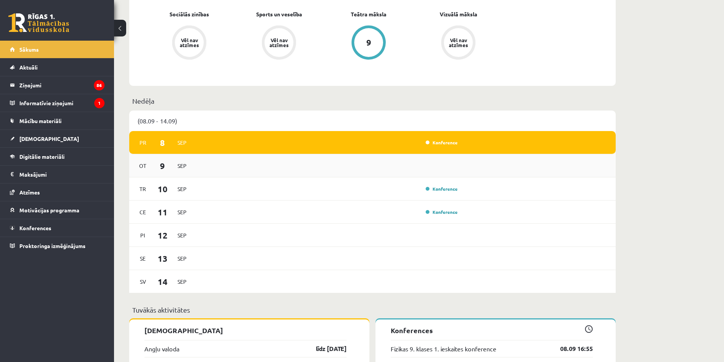
scroll to position [608, 0]
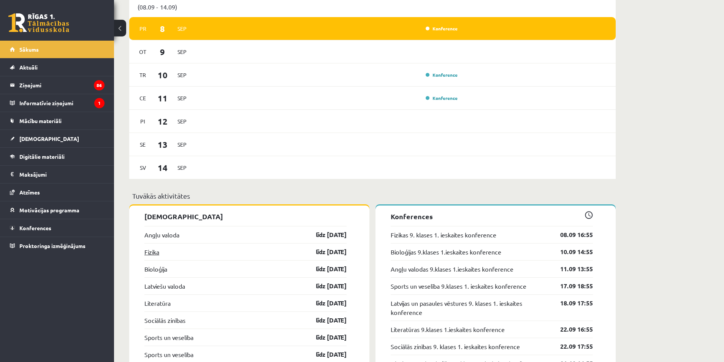
click at [145, 255] on link "Fizika" at bounding box center [151, 251] width 15 height 9
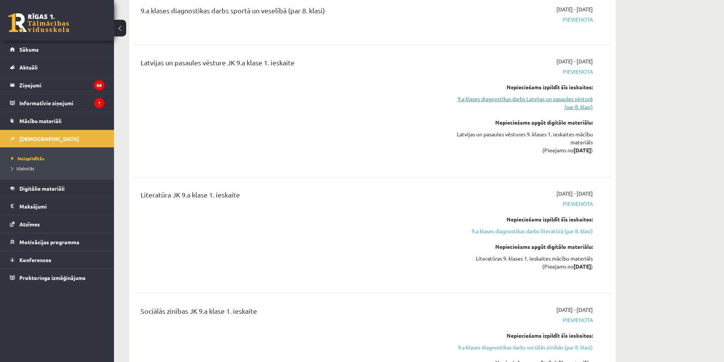
scroll to position [532, 0]
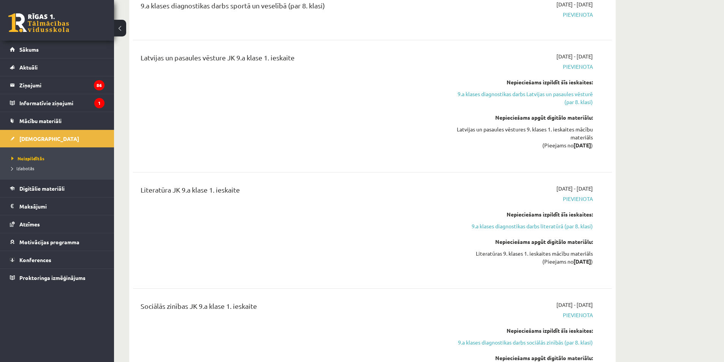
click at [586, 105] on link "9.a klases diagnostikas darbs Latvijas un pasaules vēsturē (par 8. klasi)" at bounding box center [521, 98] width 143 height 16
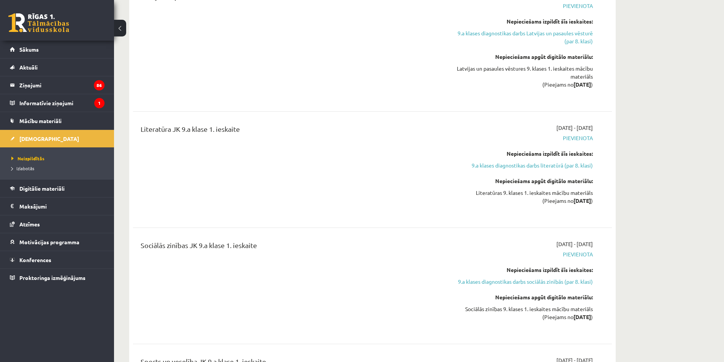
scroll to position [741, 0]
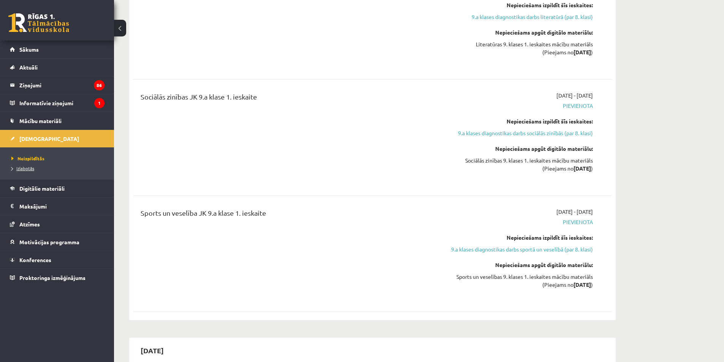
click at [32, 170] on span "Izlabotās" at bounding box center [22, 168] width 23 height 6
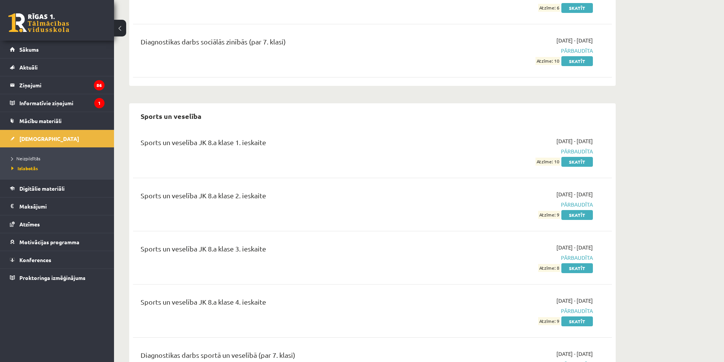
scroll to position [5092, 0]
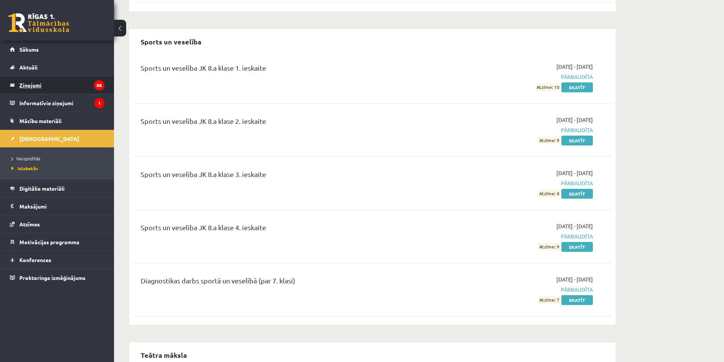
click at [60, 81] on legend "Ziņojumi 86" at bounding box center [61, 84] width 85 height 17
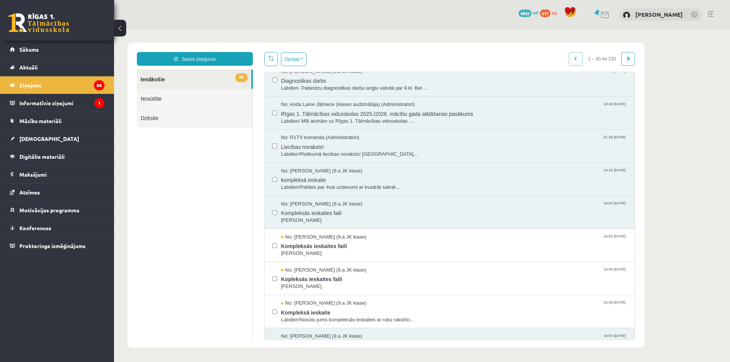
scroll to position [38, 0]
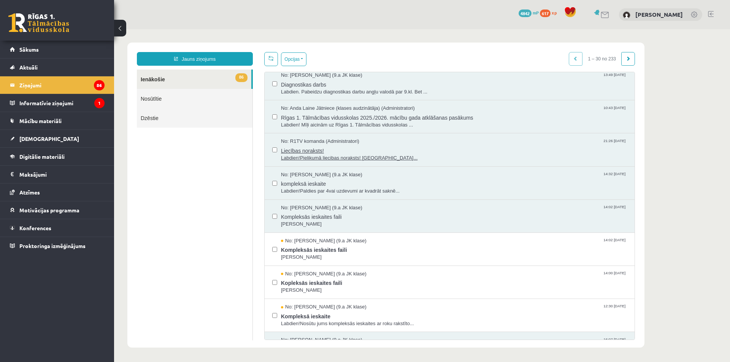
click at [345, 153] on span "Liecības noraksts!" at bounding box center [454, 150] width 346 height 10
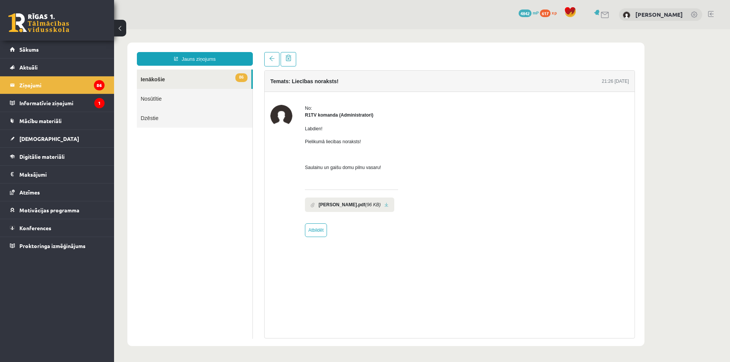
scroll to position [0, 0]
